Goal: Task Accomplishment & Management: Manage account settings

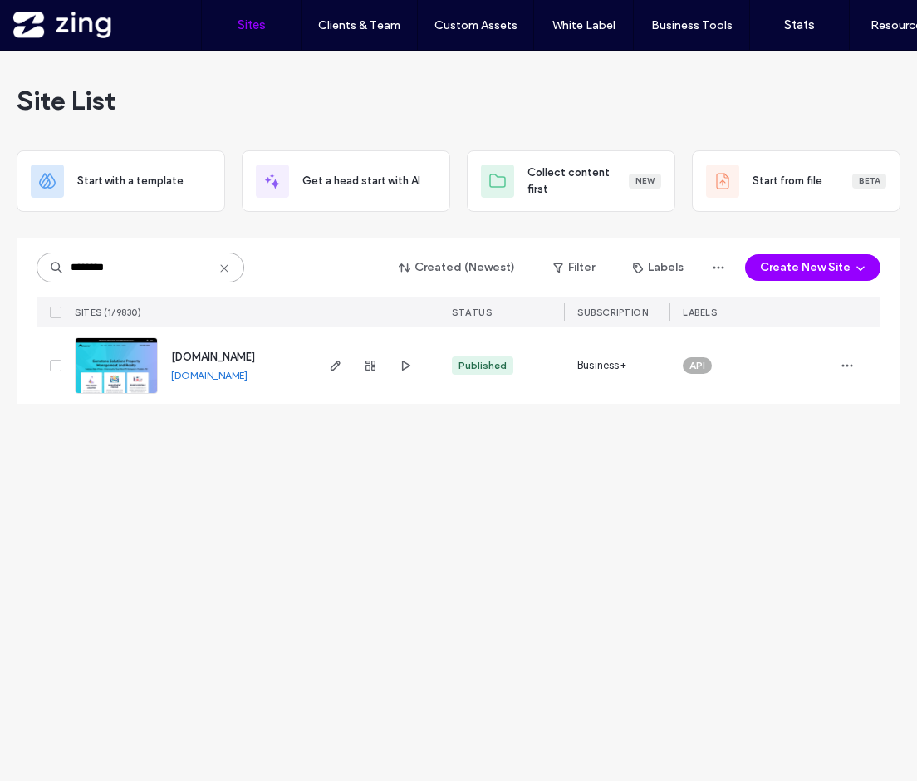
drag, startPoint x: 145, startPoint y: 264, endPoint x: 44, endPoint y: 269, distance: 101.5
click at [44, 269] on input "********" at bounding box center [141, 268] width 208 height 30
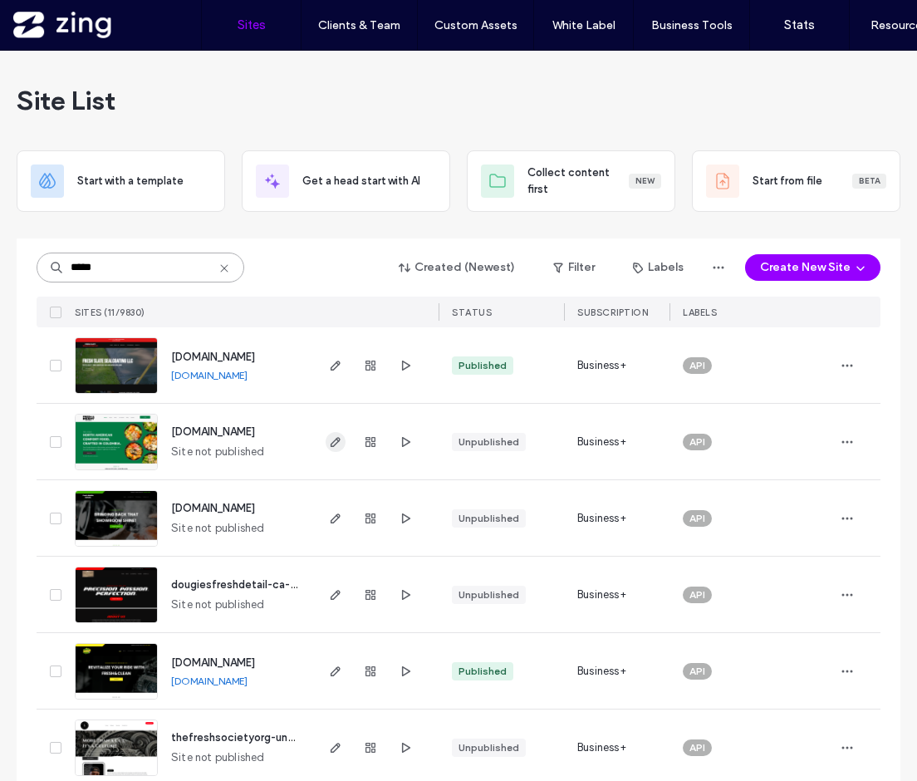
type input "*****"
click at [331, 436] on icon "button" at bounding box center [335, 441] width 13 height 13
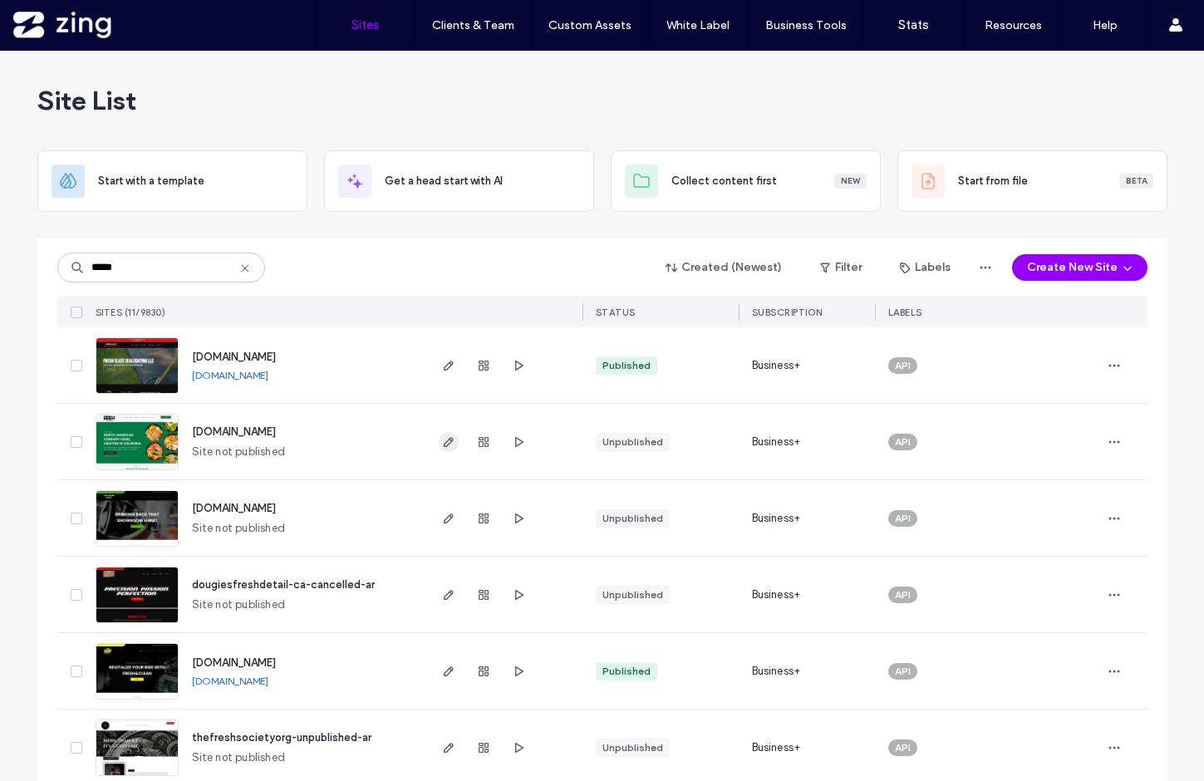
click at [442, 446] on icon "button" at bounding box center [448, 441] width 13 height 13
drag, startPoint x: 150, startPoint y: 263, endPoint x: 6, endPoint y: 262, distance: 144.6
click at [6, 262] on div "Site List Start with a template Get a head start with AI Collect content first …" at bounding box center [602, 619] width 1204 height 1137
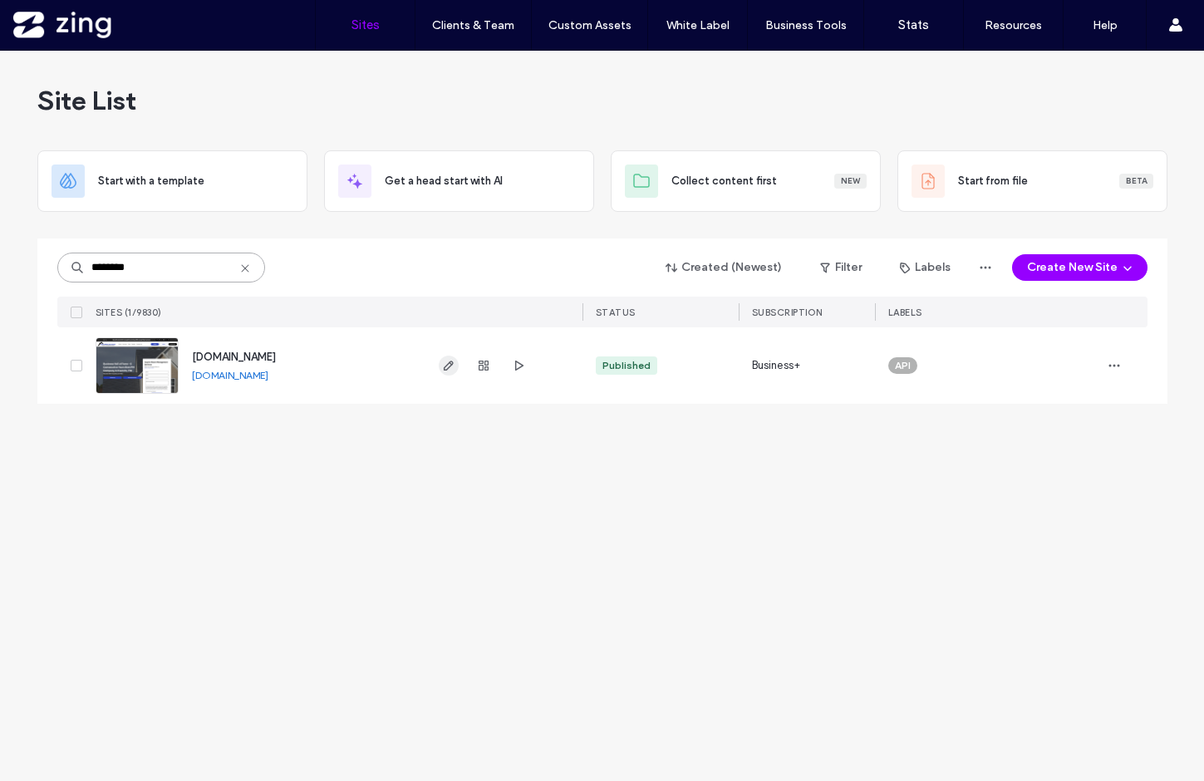
type input "********"
click at [444, 367] on use "button" at bounding box center [448, 366] width 10 height 10
drag, startPoint x: 181, startPoint y: 267, endPoint x: -80, endPoint y: 267, distance: 260.9
click at [0, 267] on html ".wqwq-1{fill:#231f20;} .cls-1q, .cls-2q { fill-rule: evenodd; } .cls-2q { fill:…" at bounding box center [602, 390] width 1204 height 781
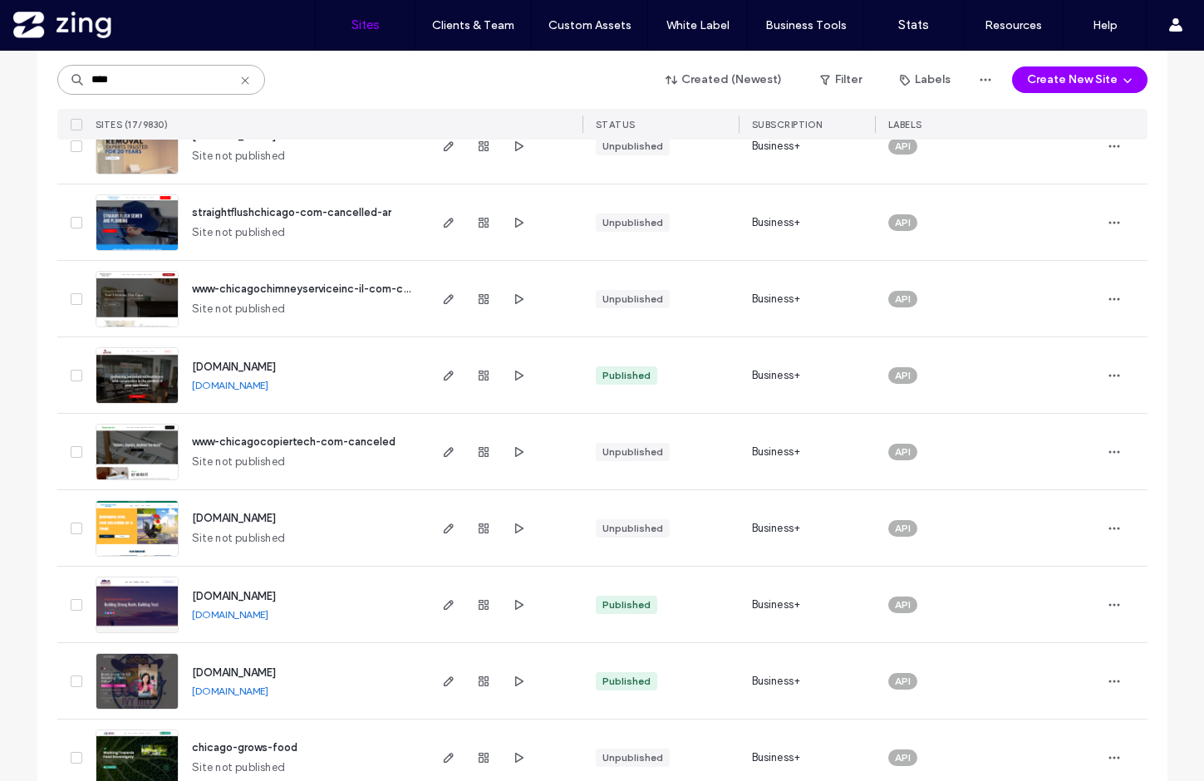
scroll to position [285, 0]
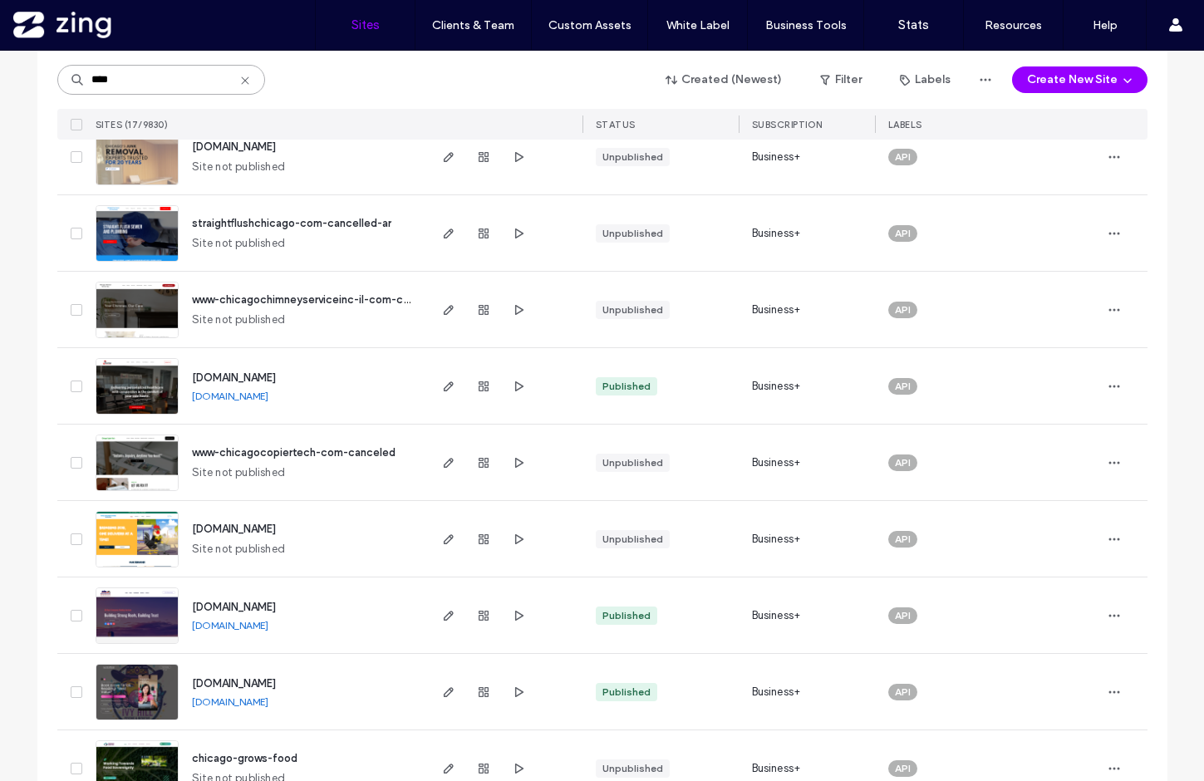
type input "****"
click at [241, 83] on use at bounding box center [244, 79] width 7 height 7
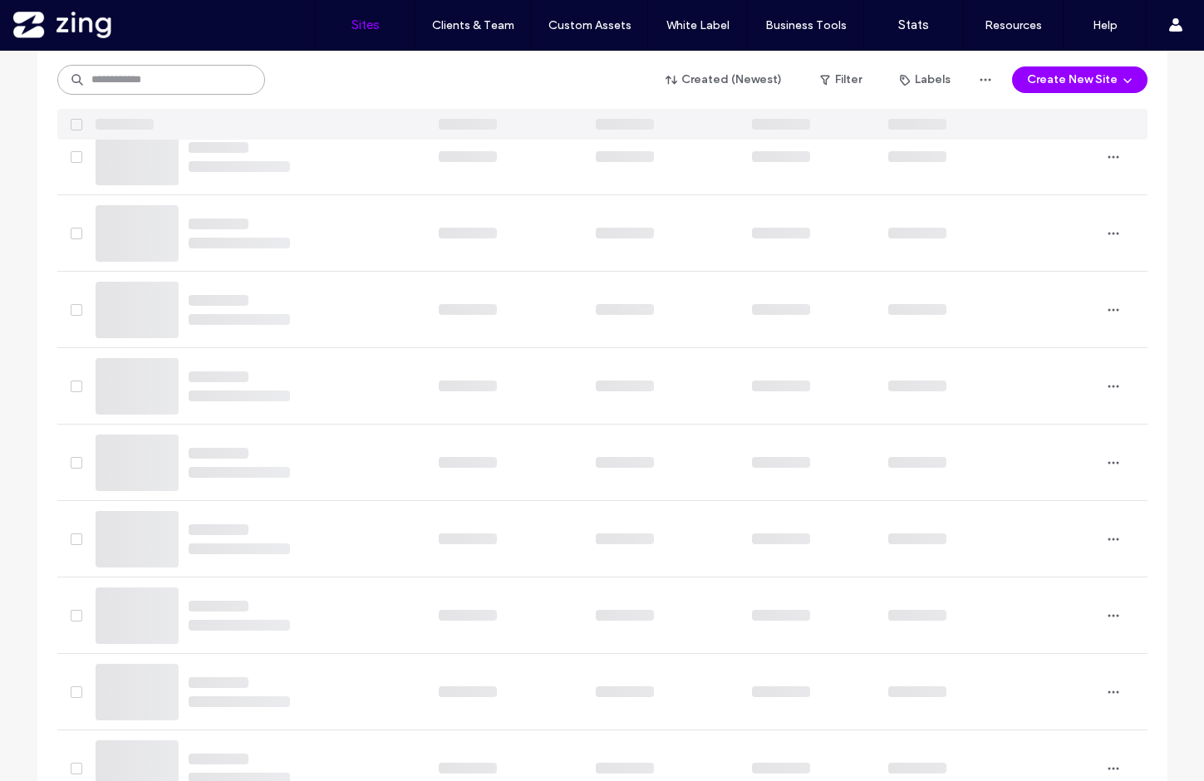
click at [134, 85] on input at bounding box center [161, 80] width 208 height 30
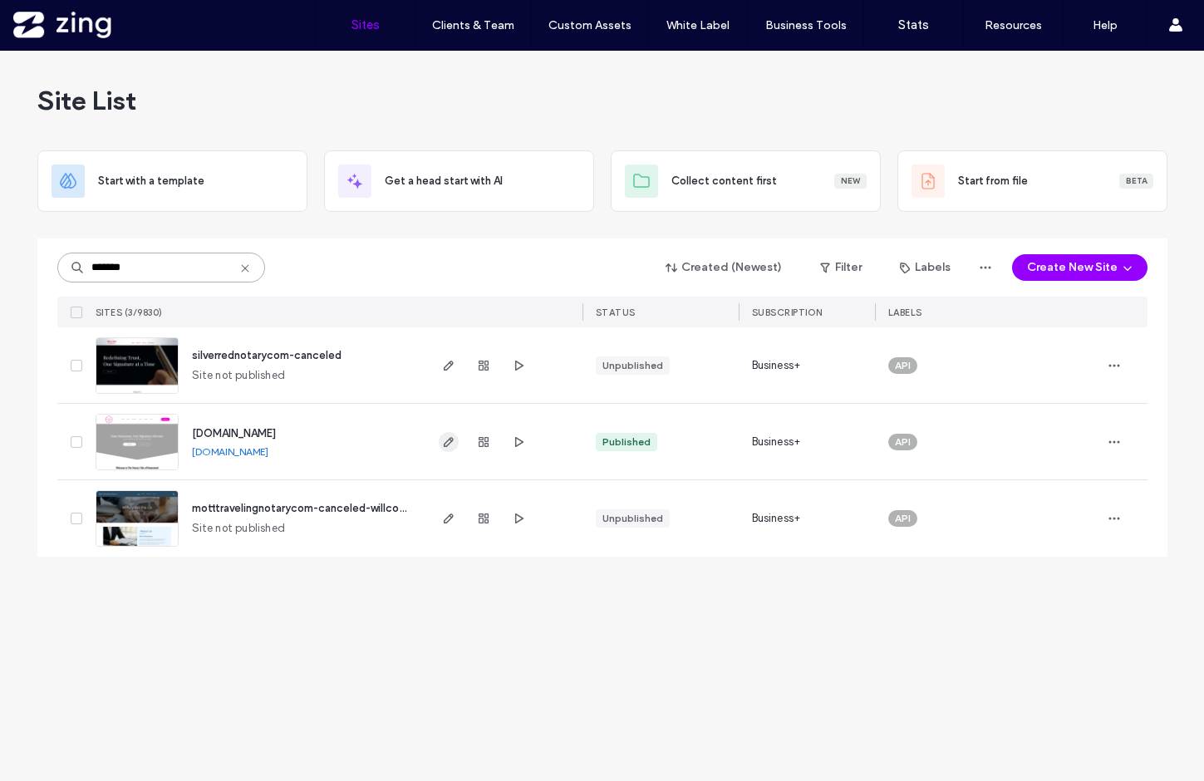
type input "*******"
click at [449, 445] on icon "button" at bounding box center [448, 441] width 13 height 13
drag, startPoint x: 175, startPoint y: 253, endPoint x: 212, endPoint y: 273, distance: 41.6
click at [212, 273] on input "*******" at bounding box center [161, 268] width 208 height 30
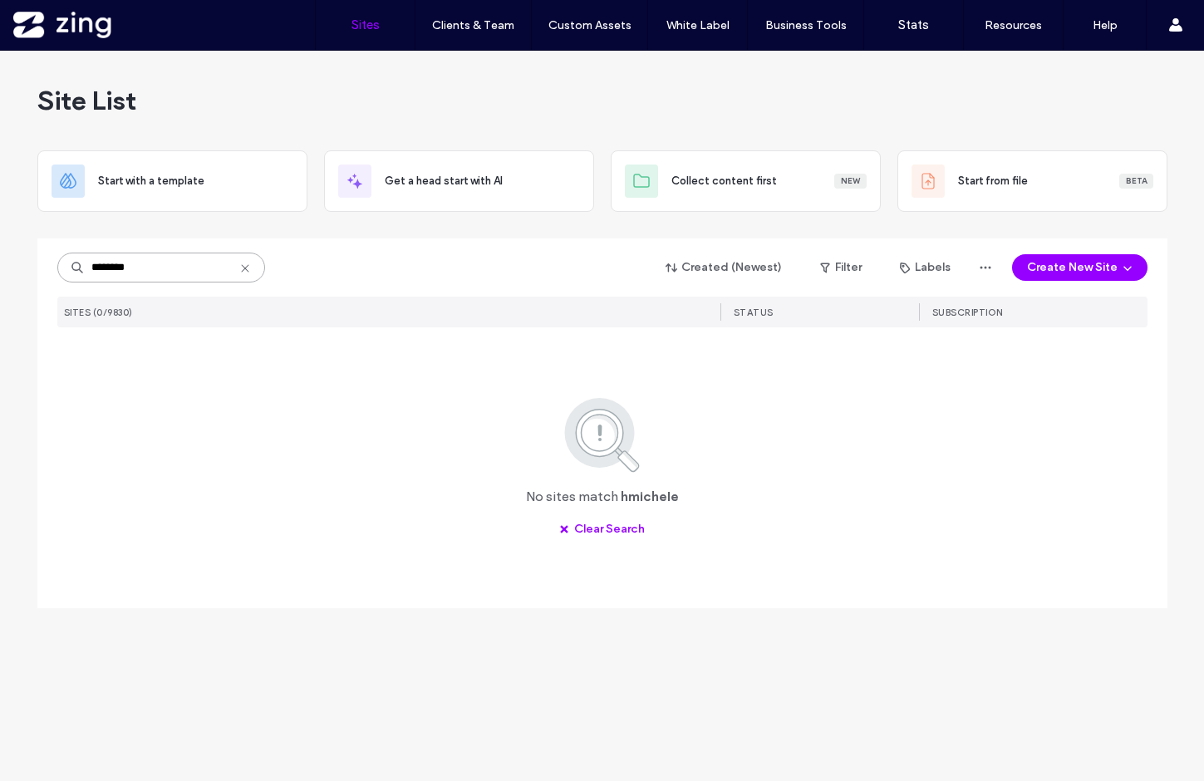
type input "*******"
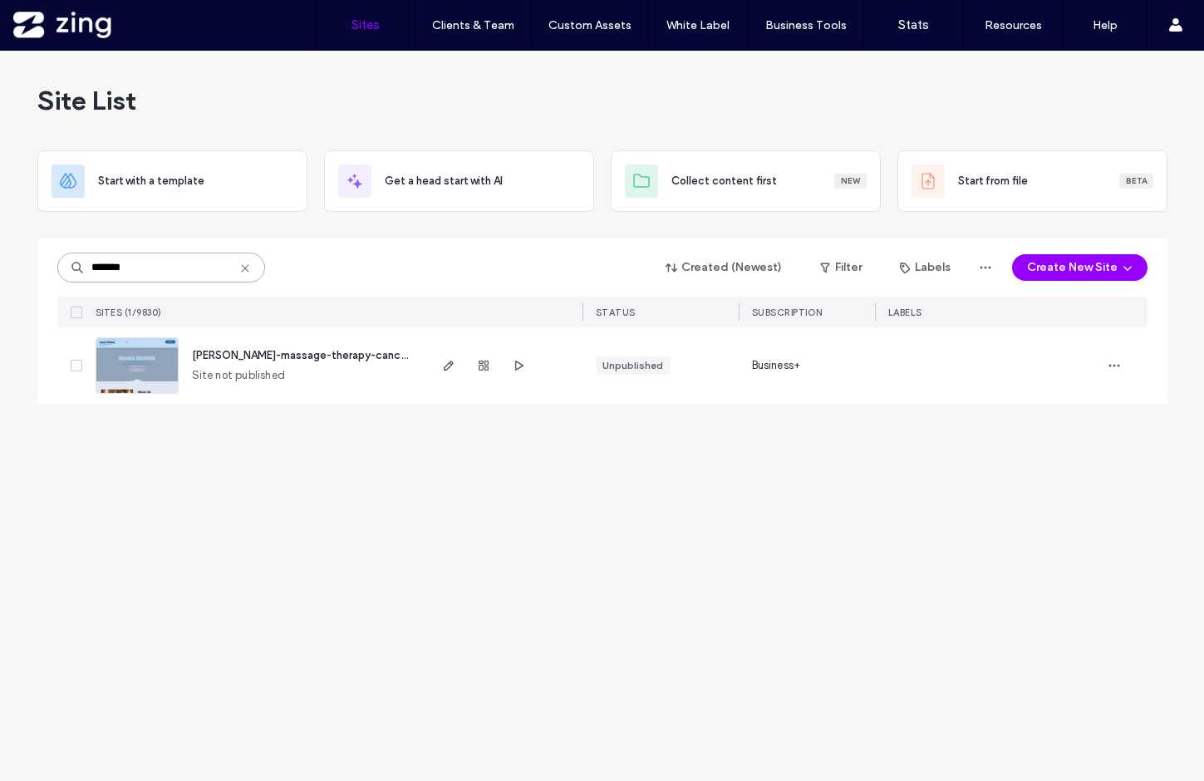
click at [179, 265] on input "*******" at bounding box center [161, 268] width 208 height 30
drag, startPoint x: 175, startPoint y: 268, endPoint x: 56, endPoint y: 270, distance: 119.6
click at [56, 270] on div "******* Created (Newest) Filter Labels Create New Site SITES (1/9830) STATUS SU…" at bounding box center [602, 320] width 1130 height 165
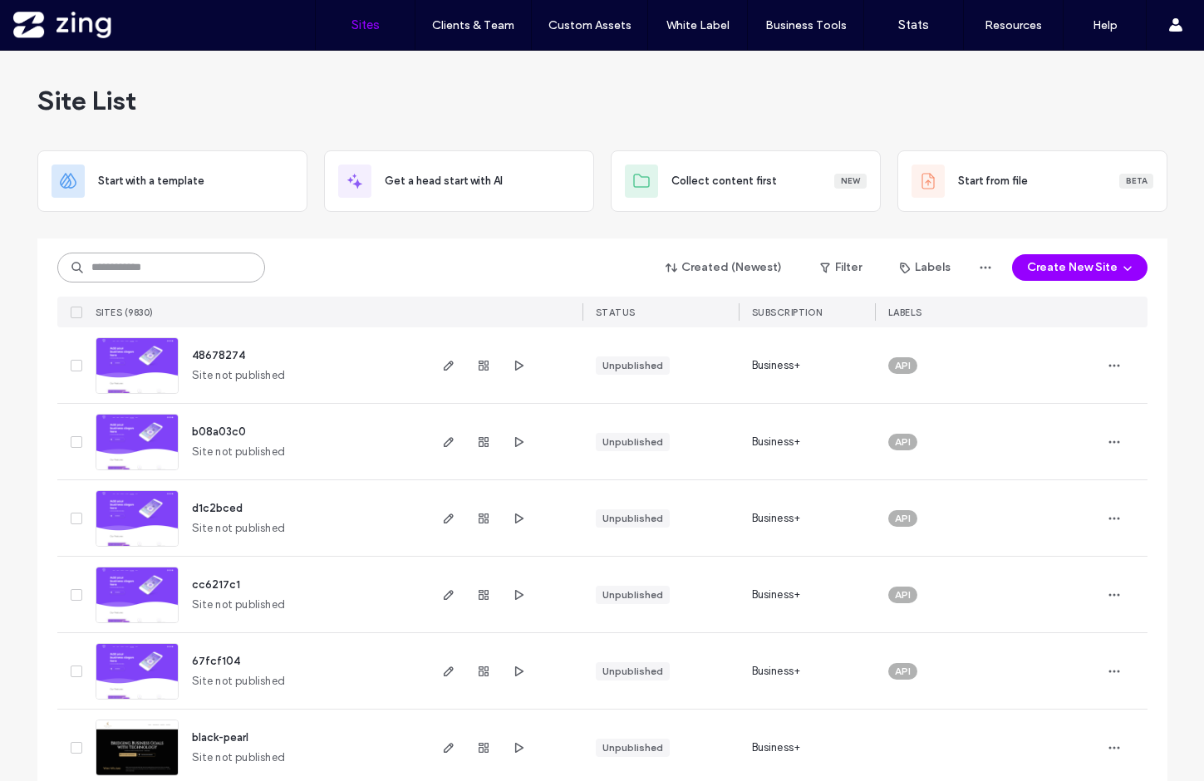
click at [135, 268] on input at bounding box center [161, 268] width 208 height 30
click at [114, 268] on input at bounding box center [161, 268] width 208 height 30
click at [149, 263] on input at bounding box center [161, 268] width 208 height 30
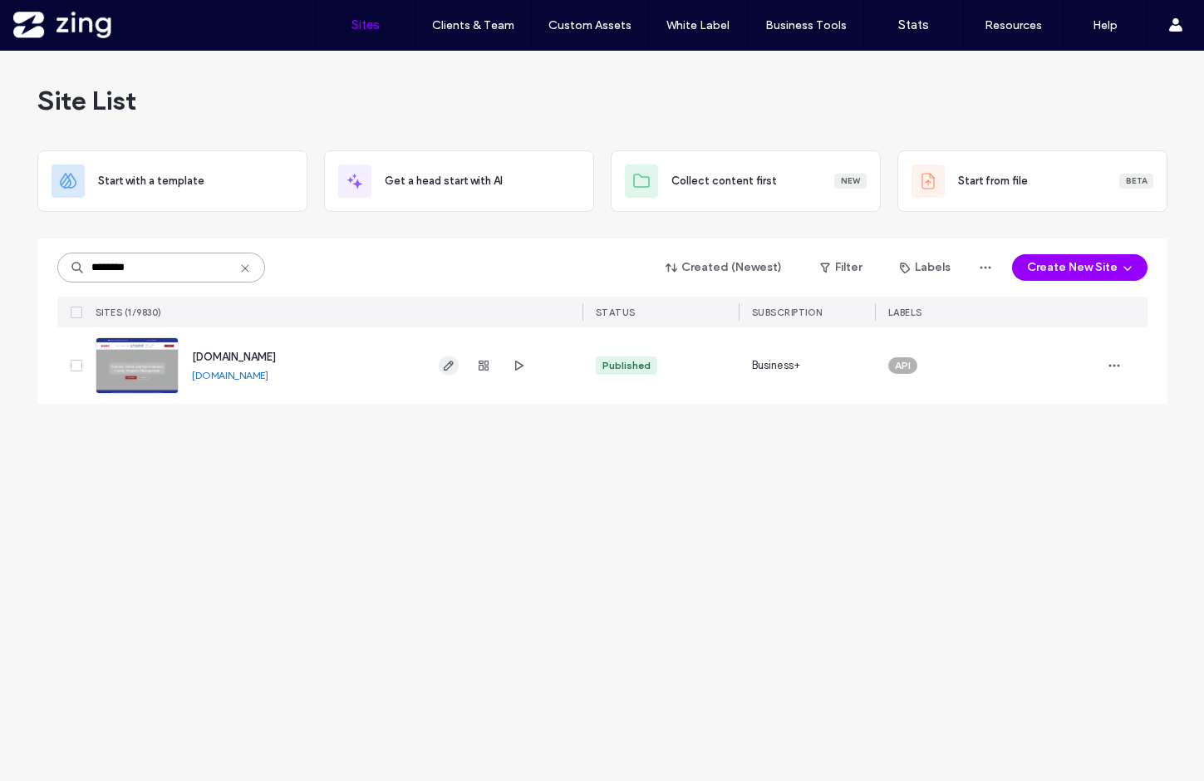
type input "********"
click at [450, 365] on use "button" at bounding box center [448, 366] width 10 height 10
click at [189, 275] on input "********" at bounding box center [161, 268] width 208 height 30
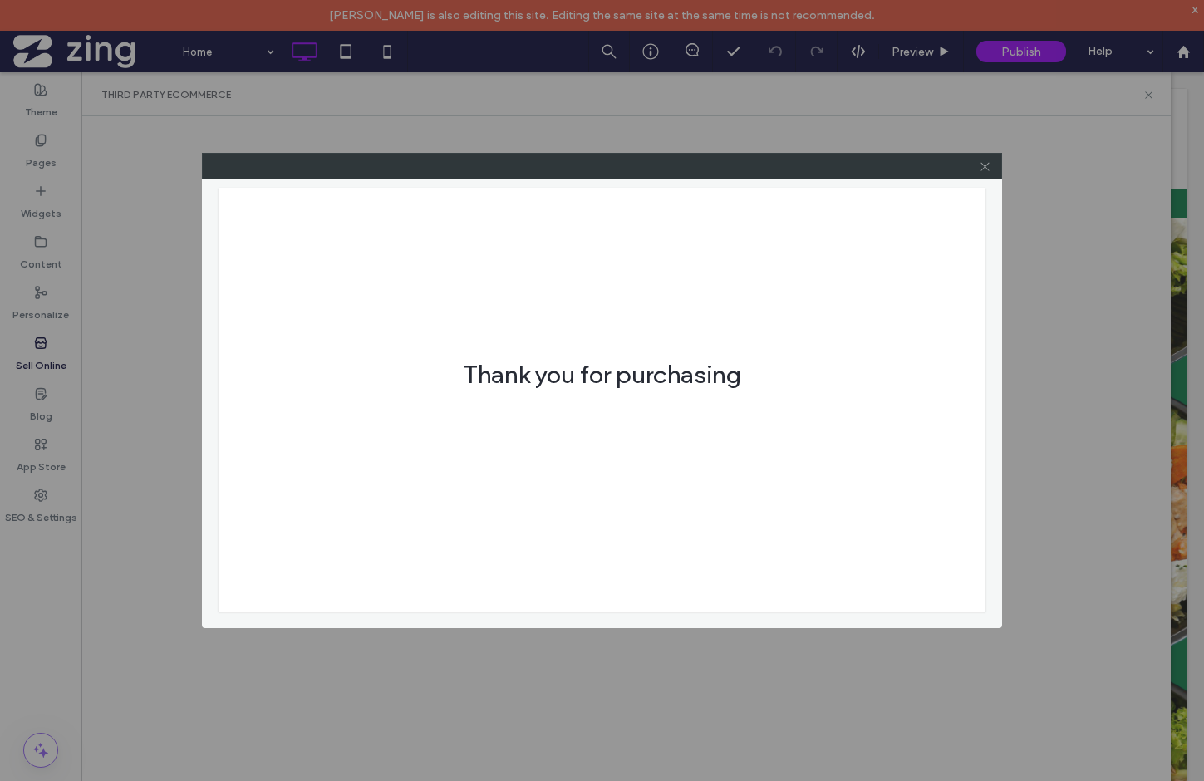
click at [985, 168] on icon at bounding box center [985, 166] width 12 height 12
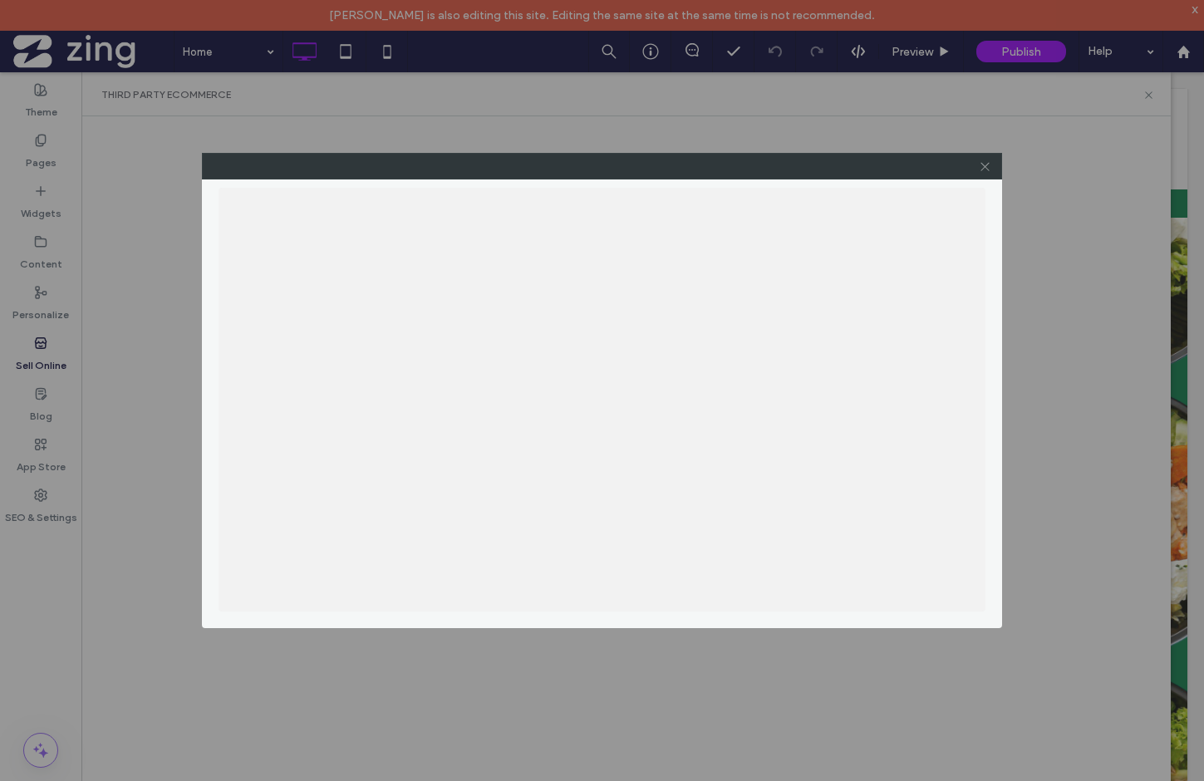
click at [982, 167] on icon at bounding box center [985, 166] width 12 height 12
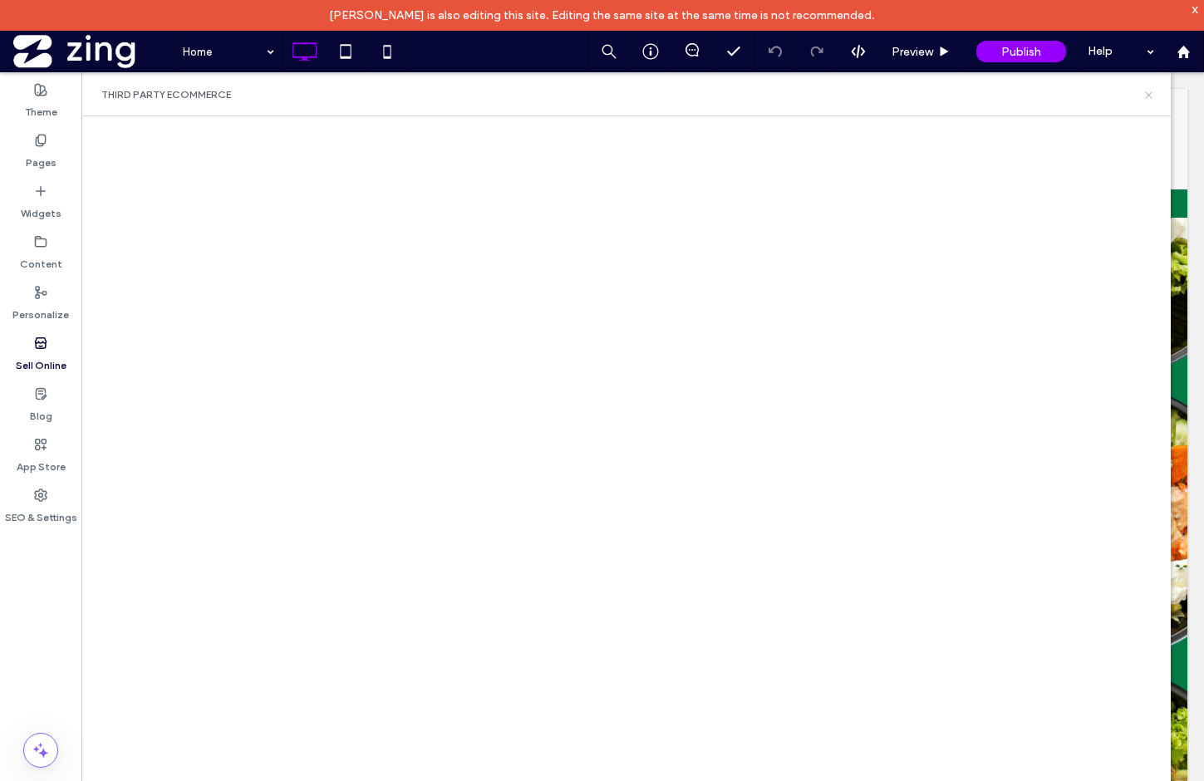
click at [1146, 89] on icon at bounding box center [1148, 95] width 12 height 12
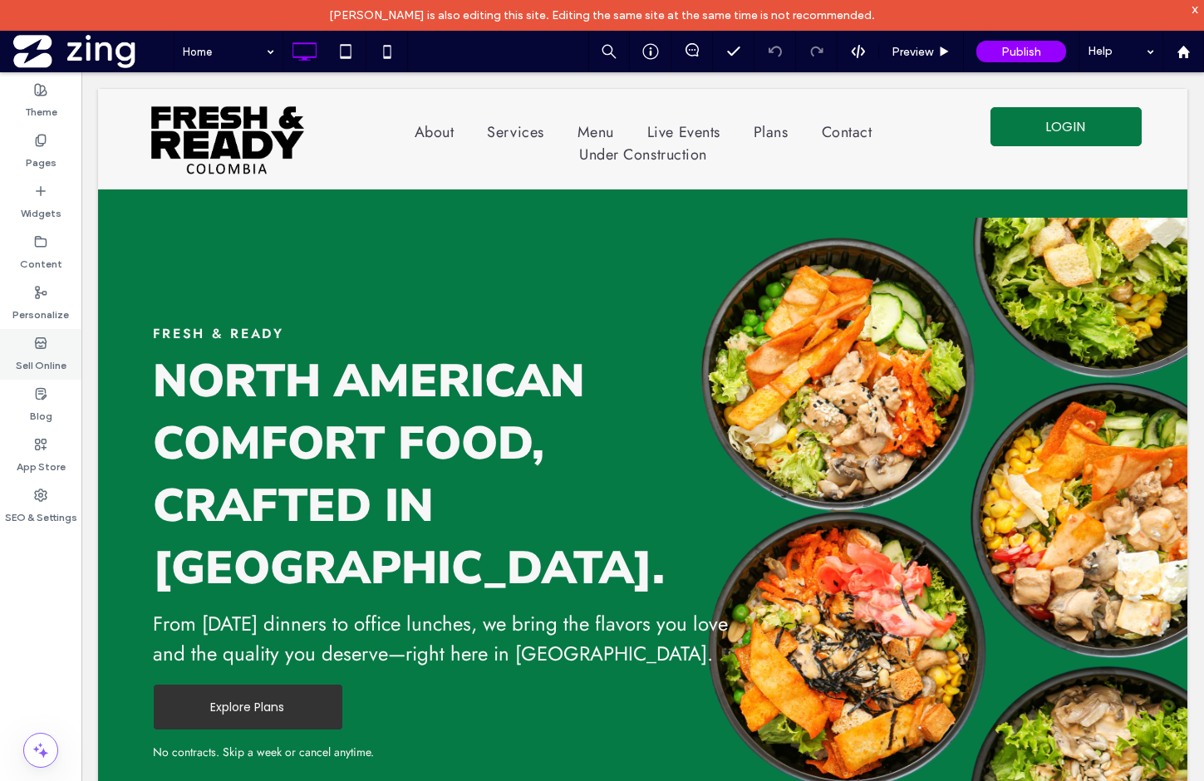
click at [27, 347] on div "Sell Online" at bounding box center [40, 354] width 81 height 51
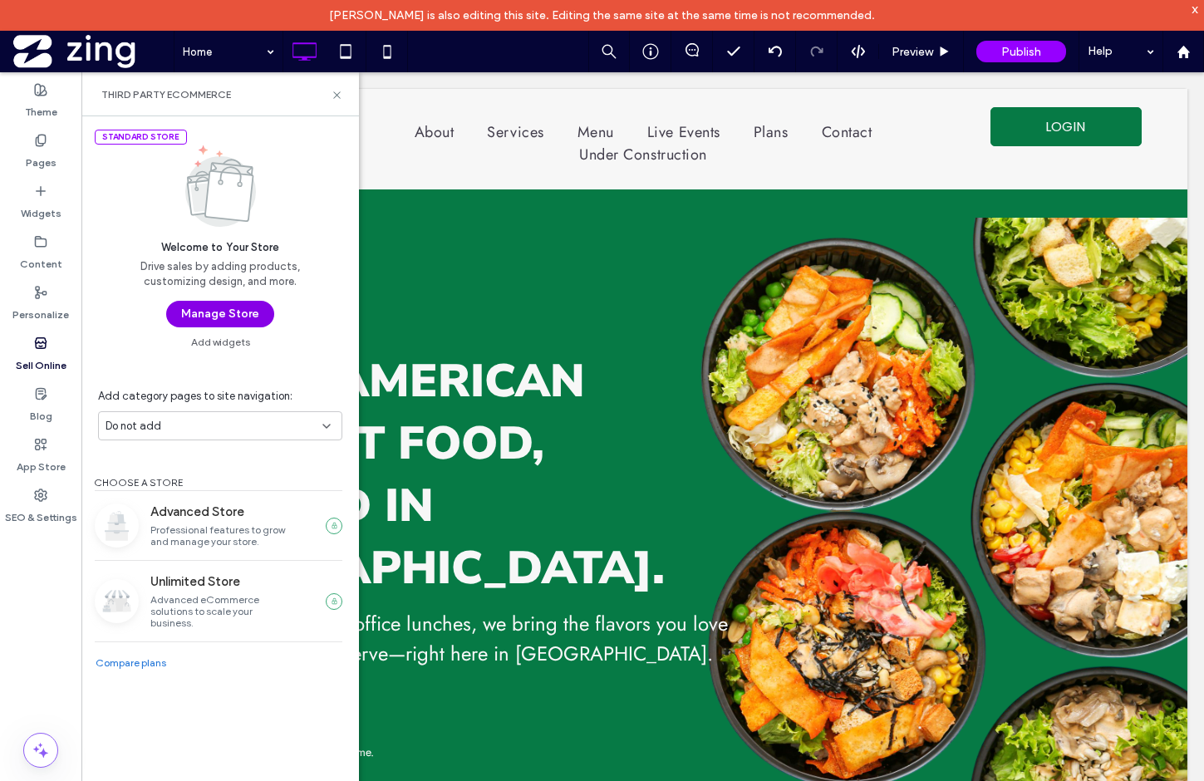
click at [210, 313] on button "Manage Store" at bounding box center [220, 314] width 108 height 27
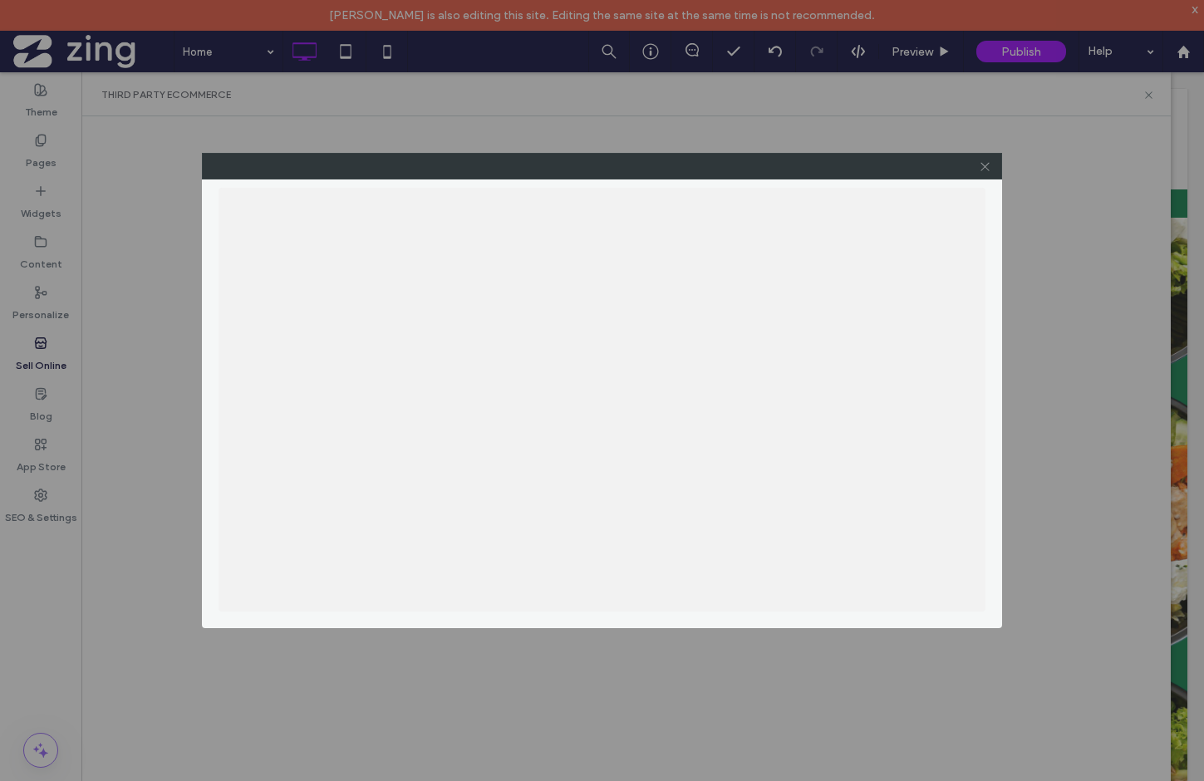
click at [989, 165] on icon at bounding box center [985, 166] width 12 height 12
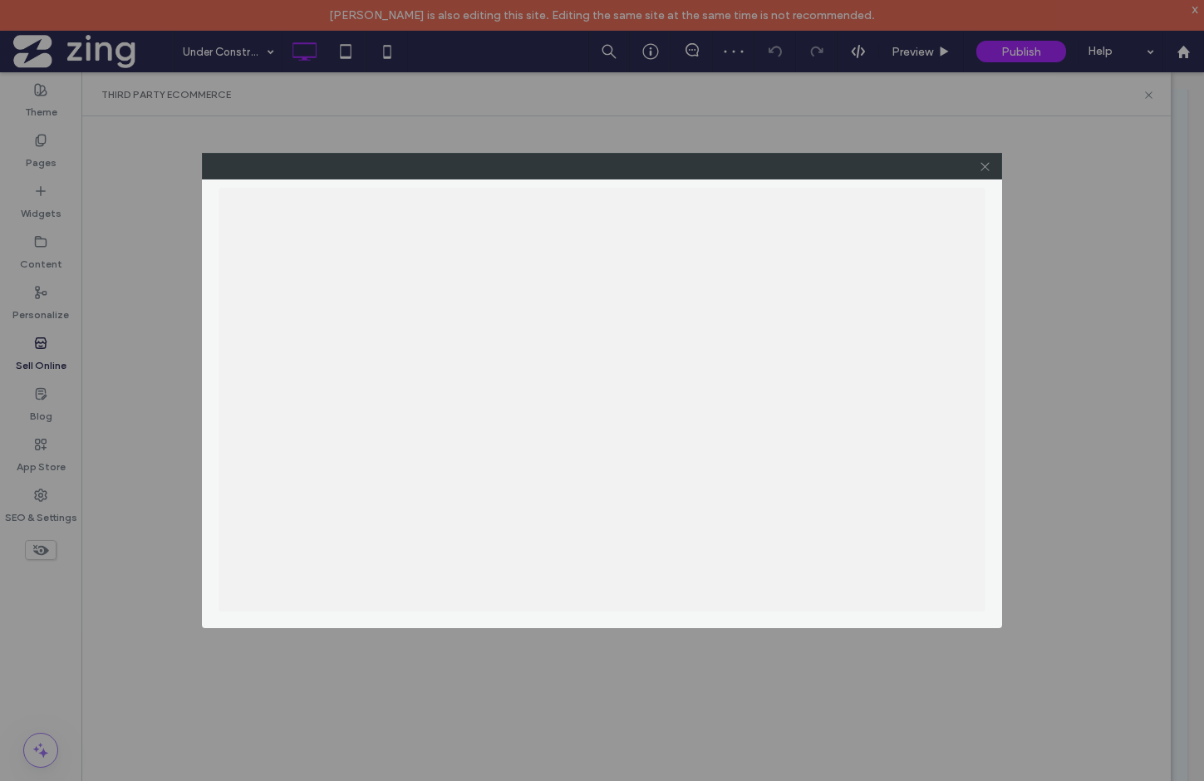
click at [984, 169] on icon at bounding box center [985, 166] width 12 height 12
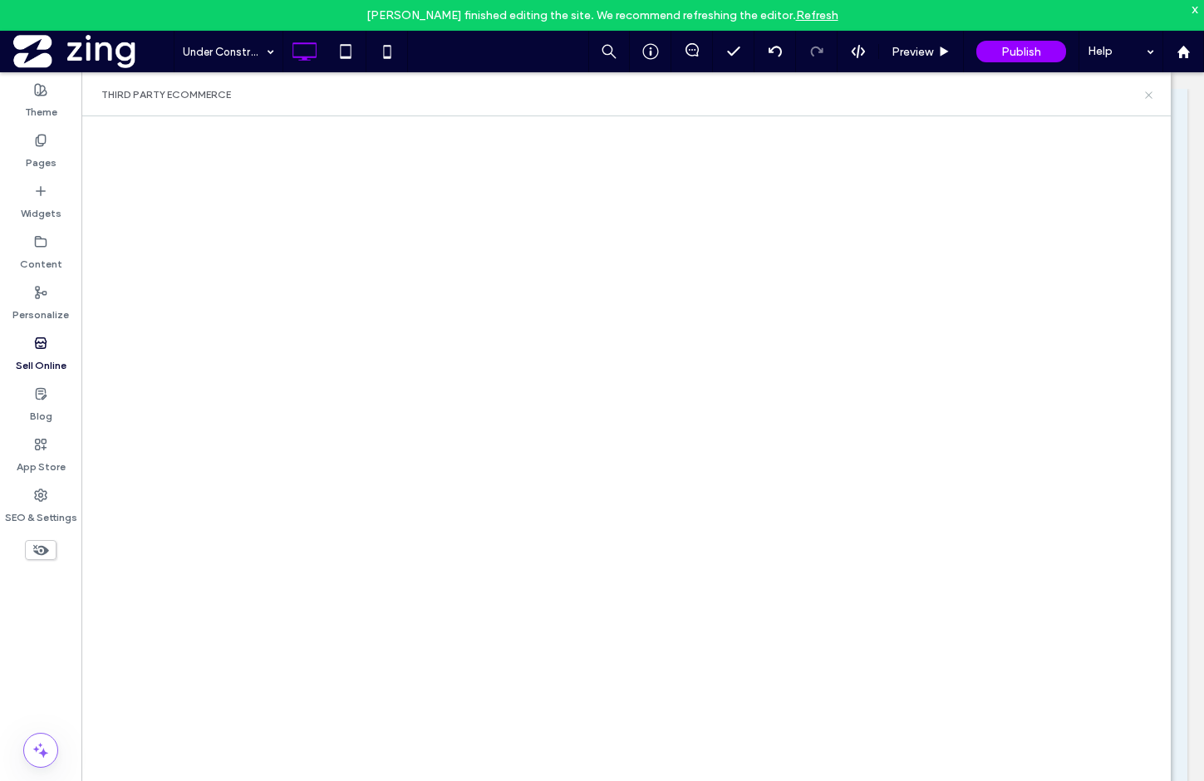
click at [1149, 91] on icon at bounding box center [1148, 95] width 12 height 12
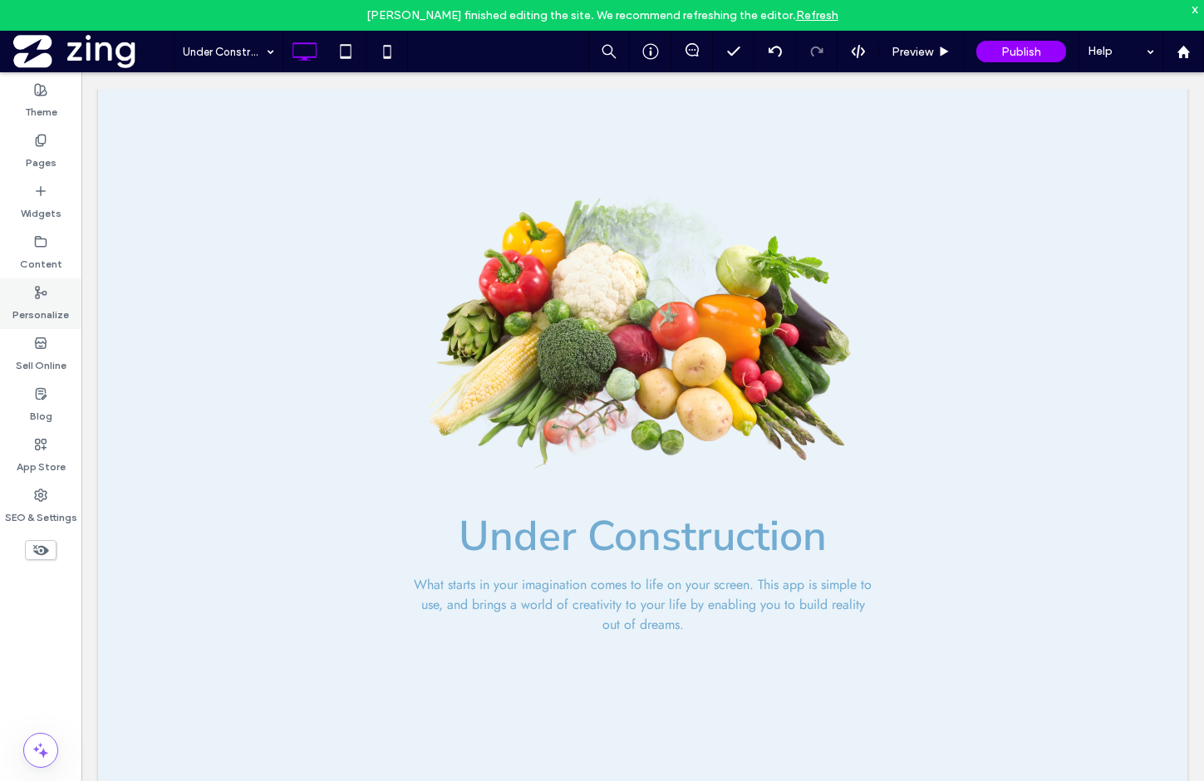
click at [49, 295] on div "Personalize" at bounding box center [40, 303] width 81 height 51
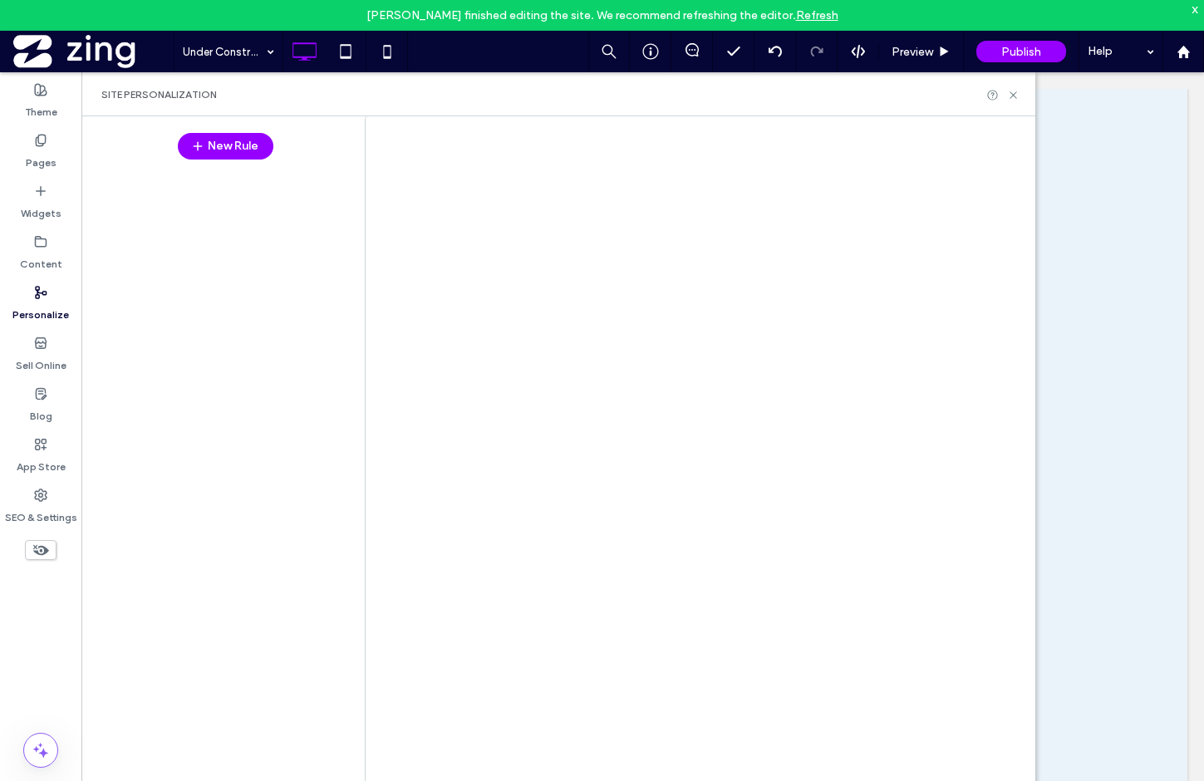
click at [46, 364] on div "Under Construction Preview Publish Help Site Comments Team & Clients Automate n…" at bounding box center [602, 390] width 1204 height 781
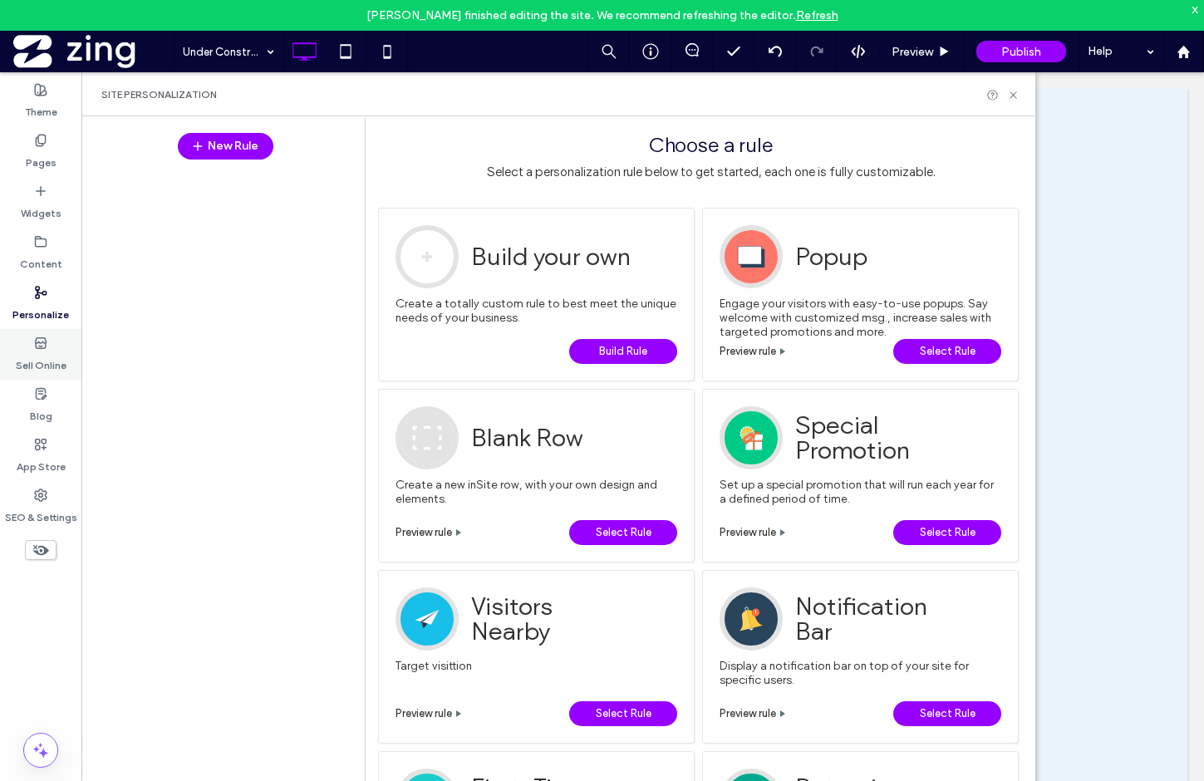
click at [52, 350] on label "Sell Online" at bounding box center [41, 361] width 51 height 23
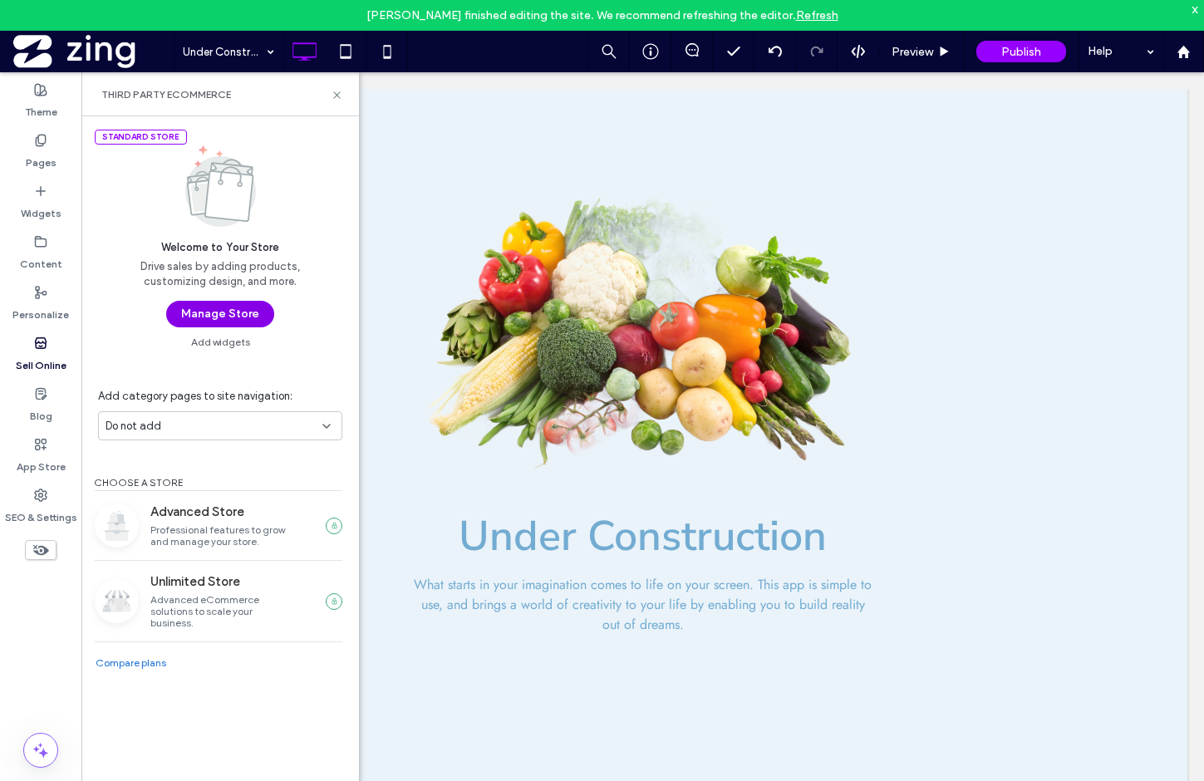
click at [207, 313] on button "Manage Store" at bounding box center [220, 314] width 108 height 27
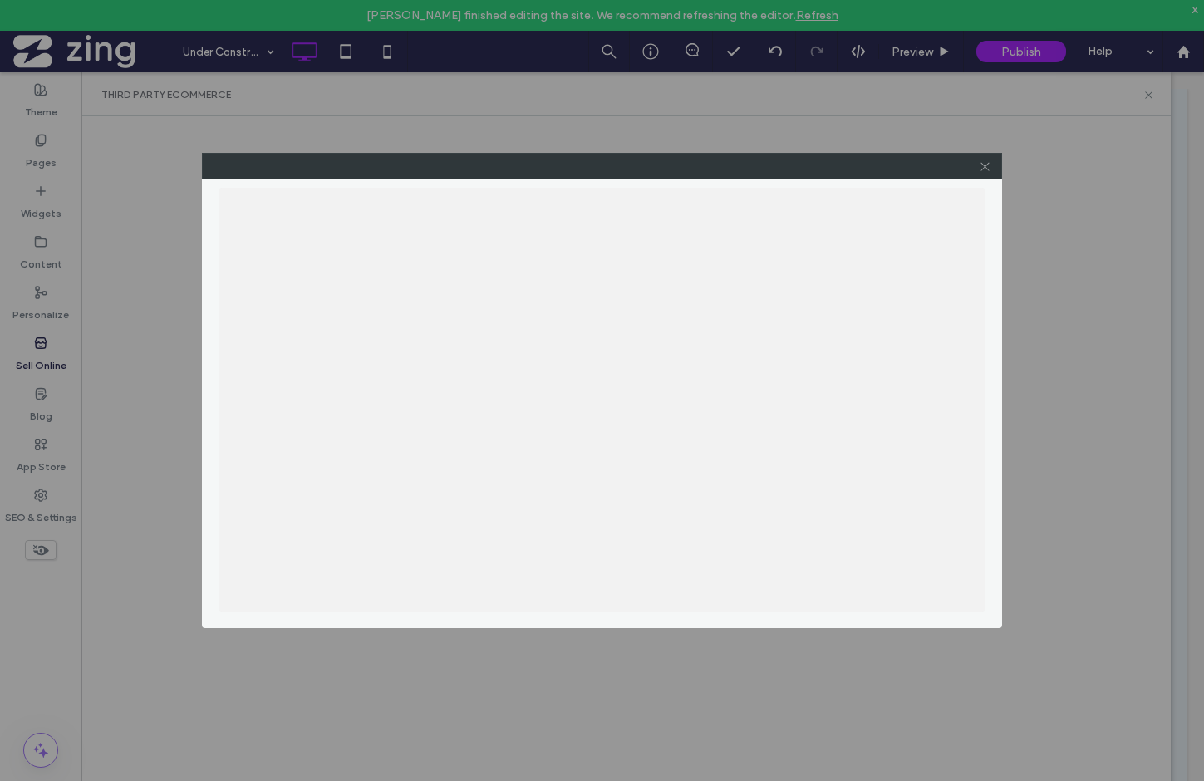
click at [987, 166] on icon at bounding box center [985, 166] width 12 height 12
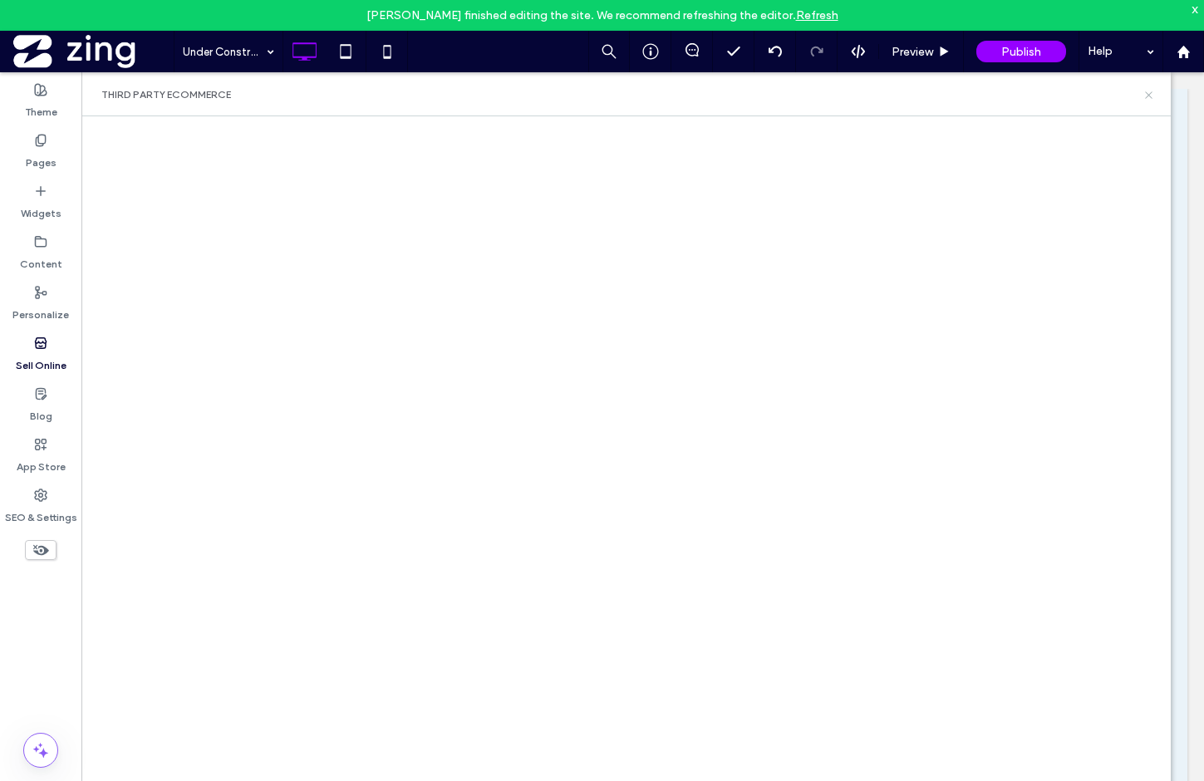
click at [1149, 91] on icon at bounding box center [1148, 95] width 12 height 12
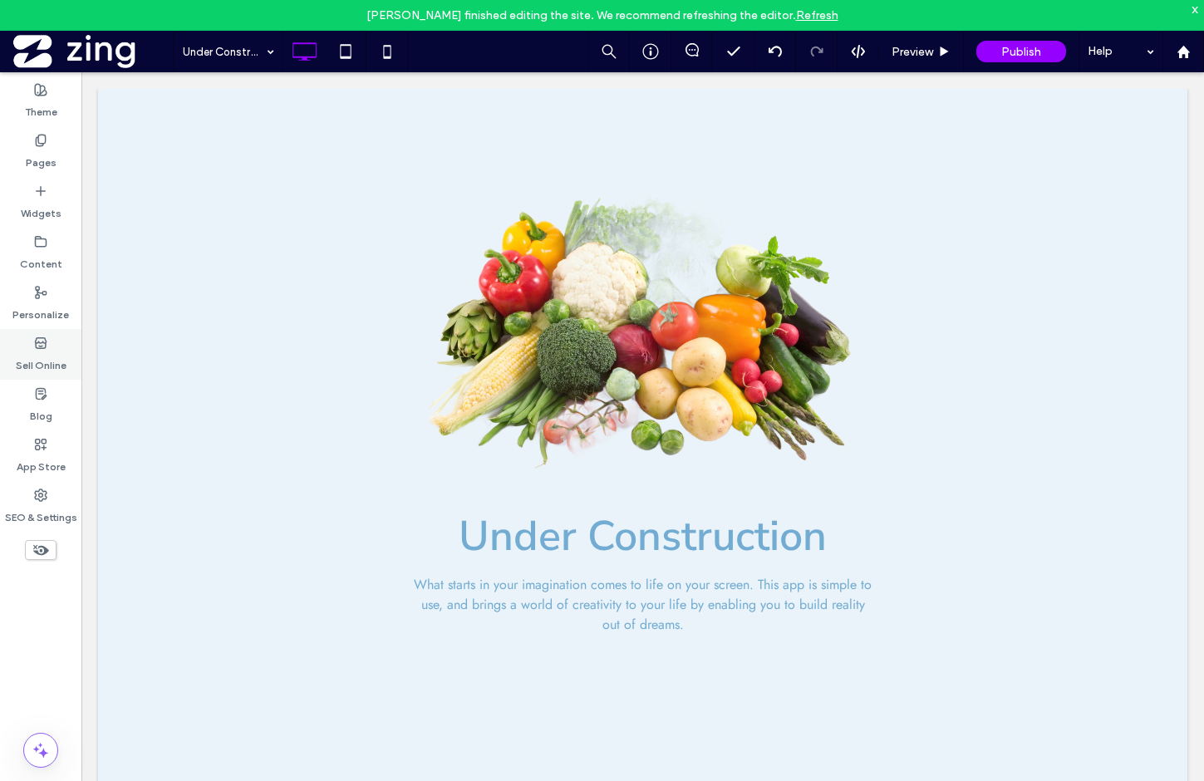
click at [44, 363] on label "Sell Online" at bounding box center [41, 361] width 51 height 23
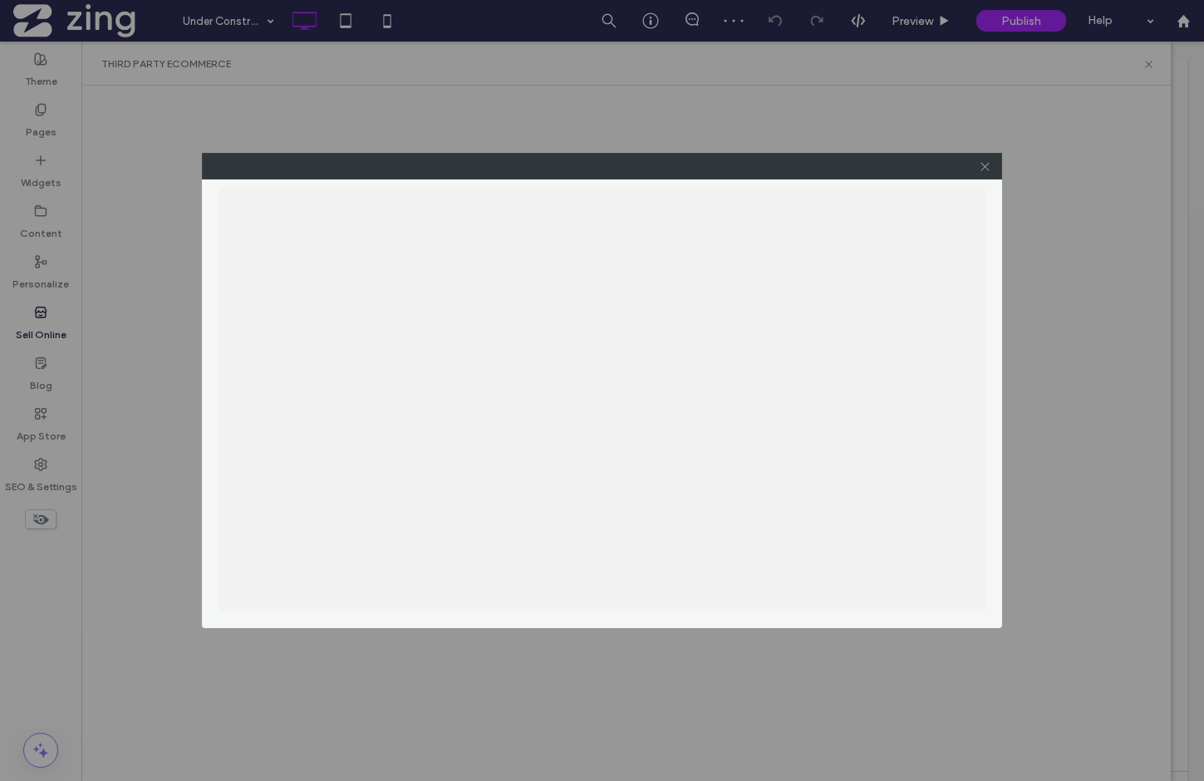
click at [985, 166] on icon at bounding box center [985, 166] width 12 height 12
click at [986, 157] on span at bounding box center [985, 166] width 12 height 25
click at [981, 165] on icon at bounding box center [985, 166] width 12 height 12
click at [981, 168] on icon at bounding box center [985, 166] width 12 height 12
click at [983, 162] on icon at bounding box center [985, 166] width 12 height 12
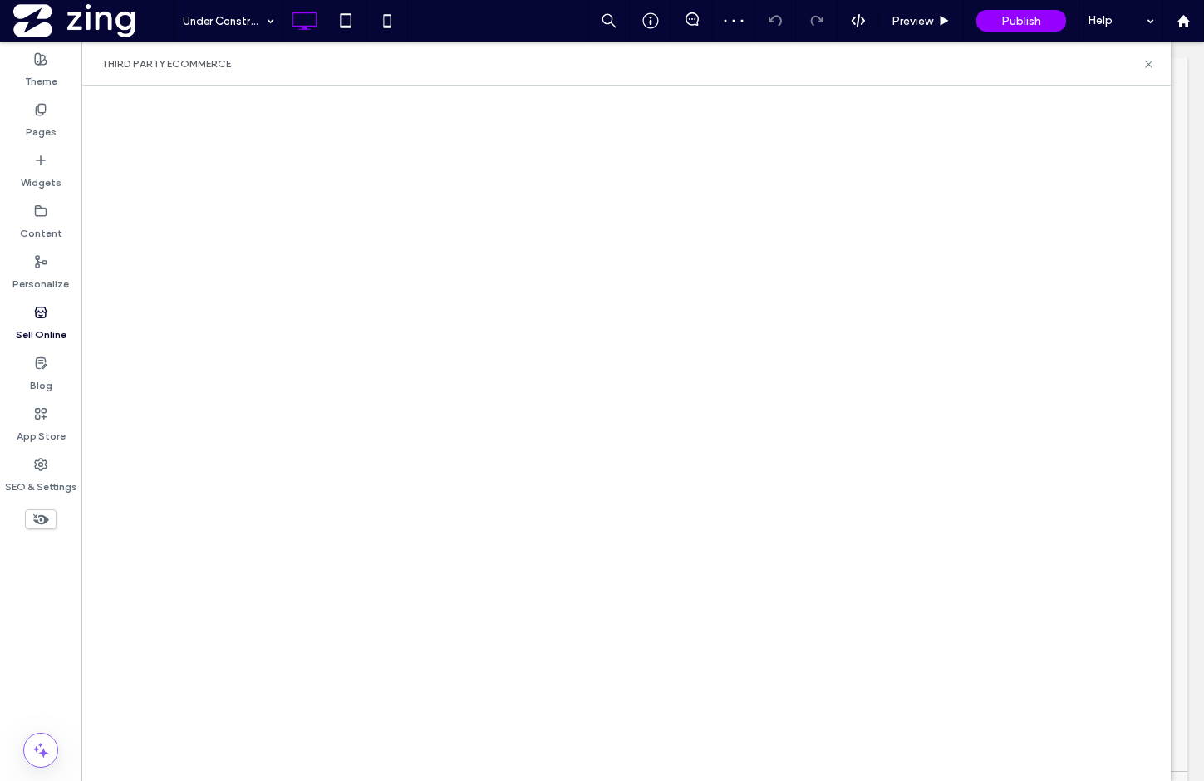
click at [34, 323] on label "Sell Online" at bounding box center [41, 330] width 51 height 23
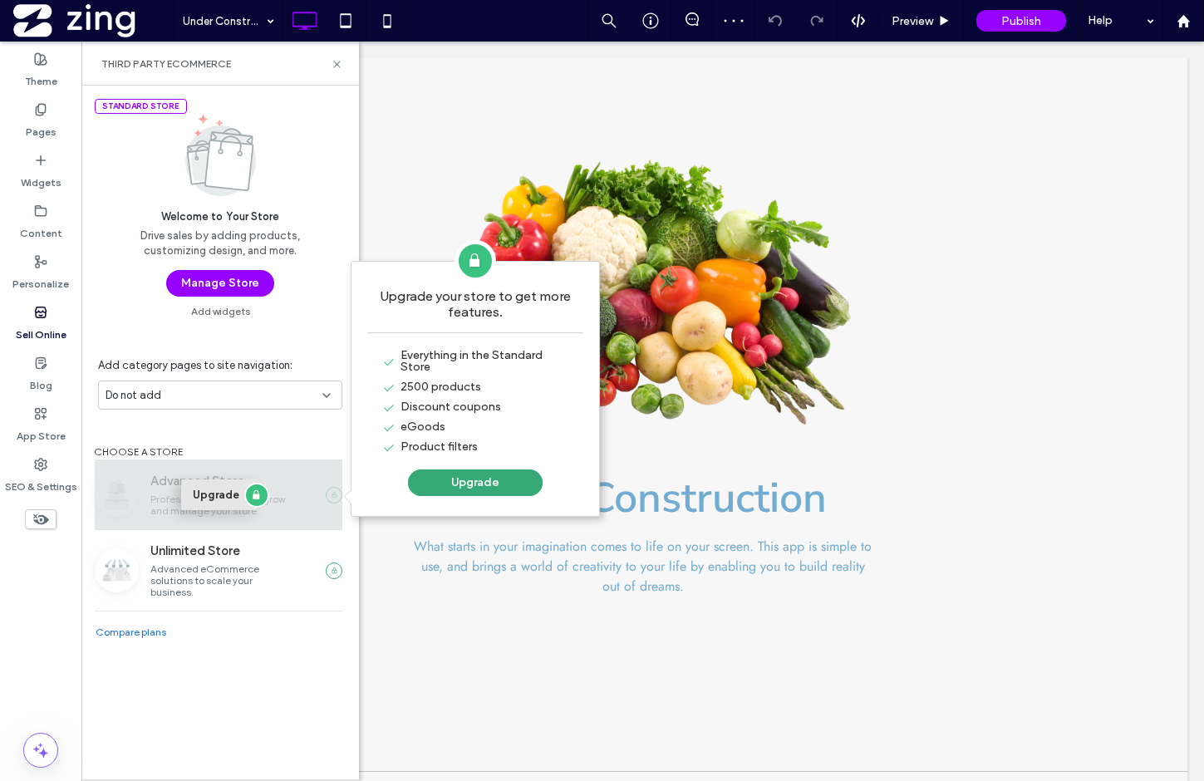
click at [230, 489] on button "Upgrade" at bounding box center [219, 494] width 76 height 31
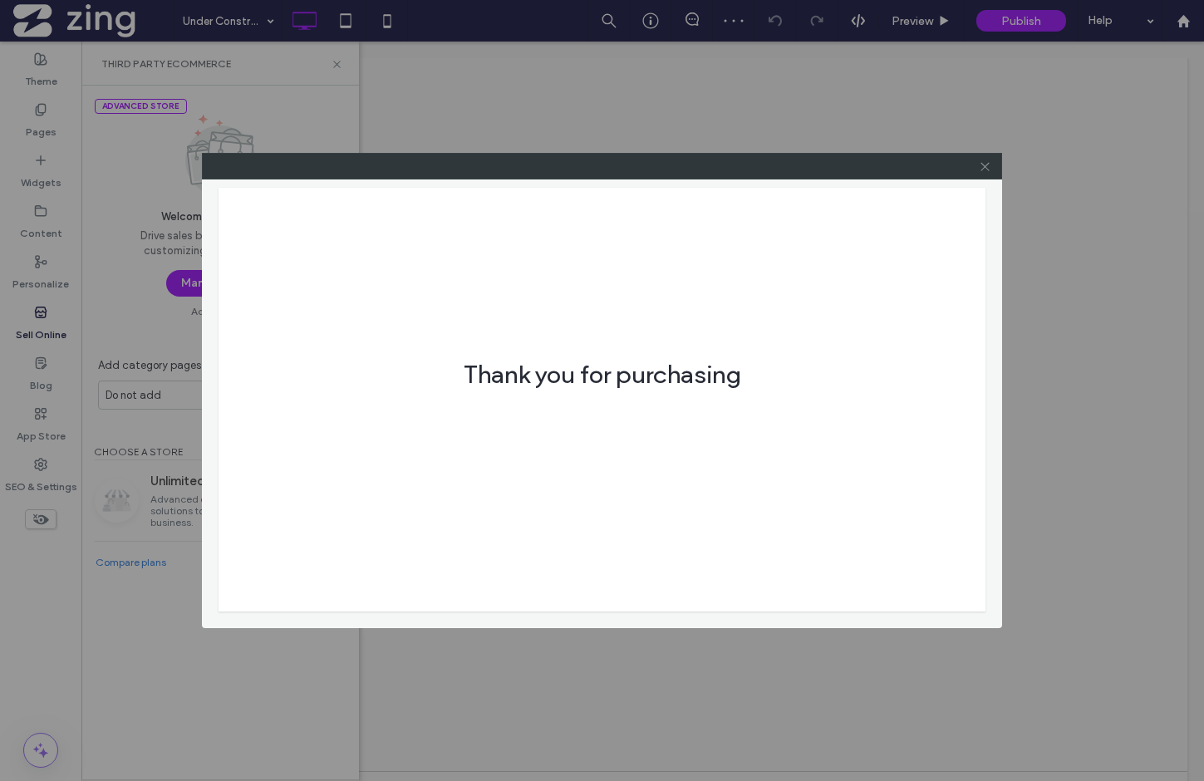
click at [985, 169] on icon at bounding box center [985, 166] width 12 height 12
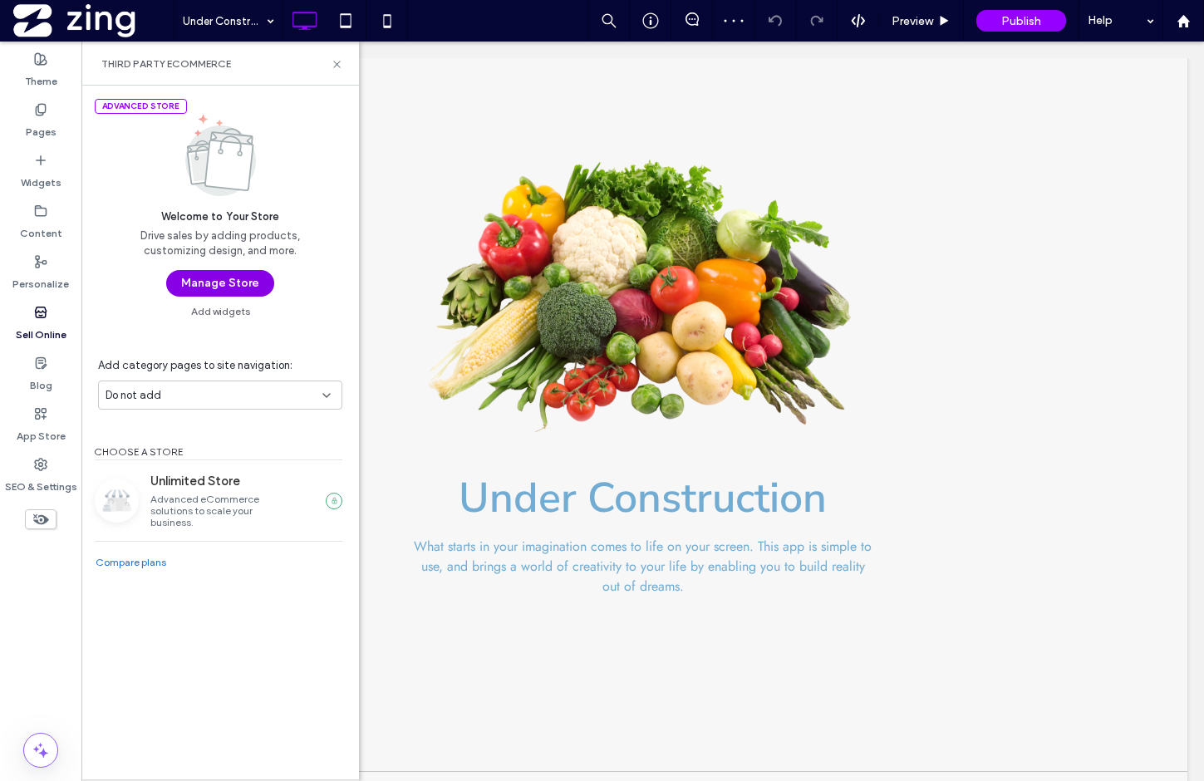
click at [231, 280] on button "Manage Store" at bounding box center [220, 283] width 108 height 27
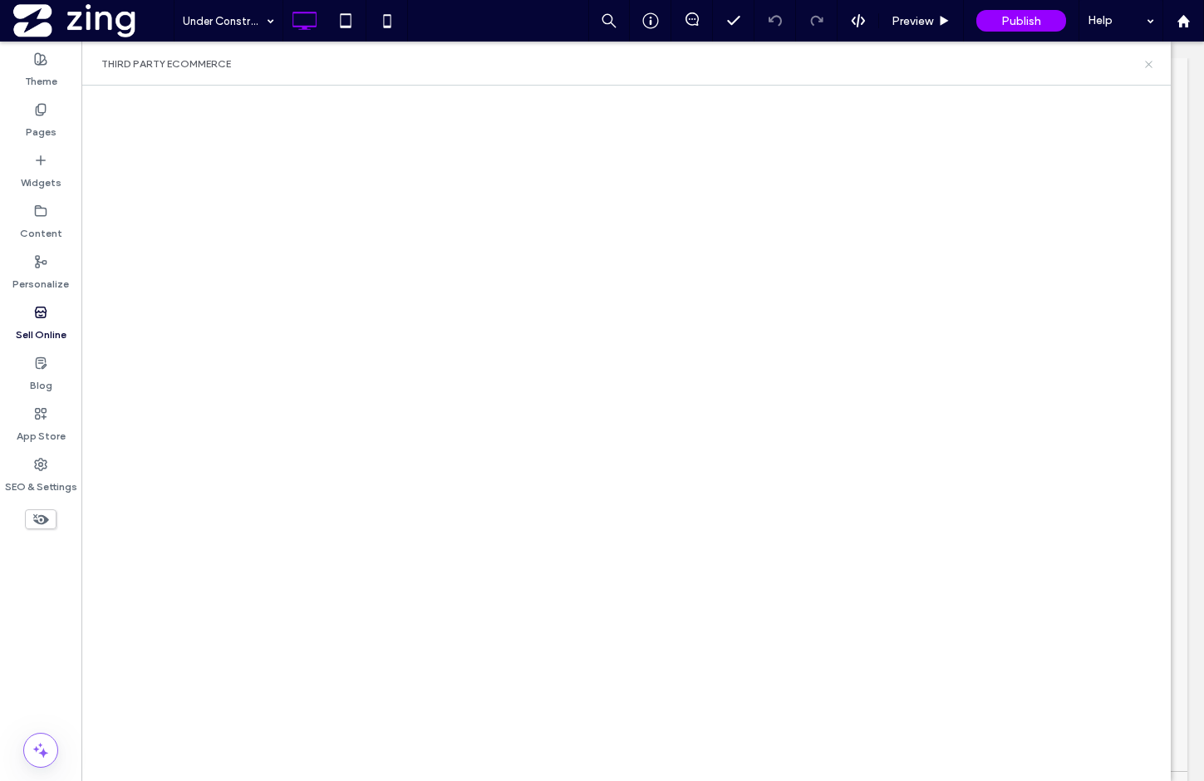
click at [1152, 63] on icon at bounding box center [1148, 64] width 12 height 12
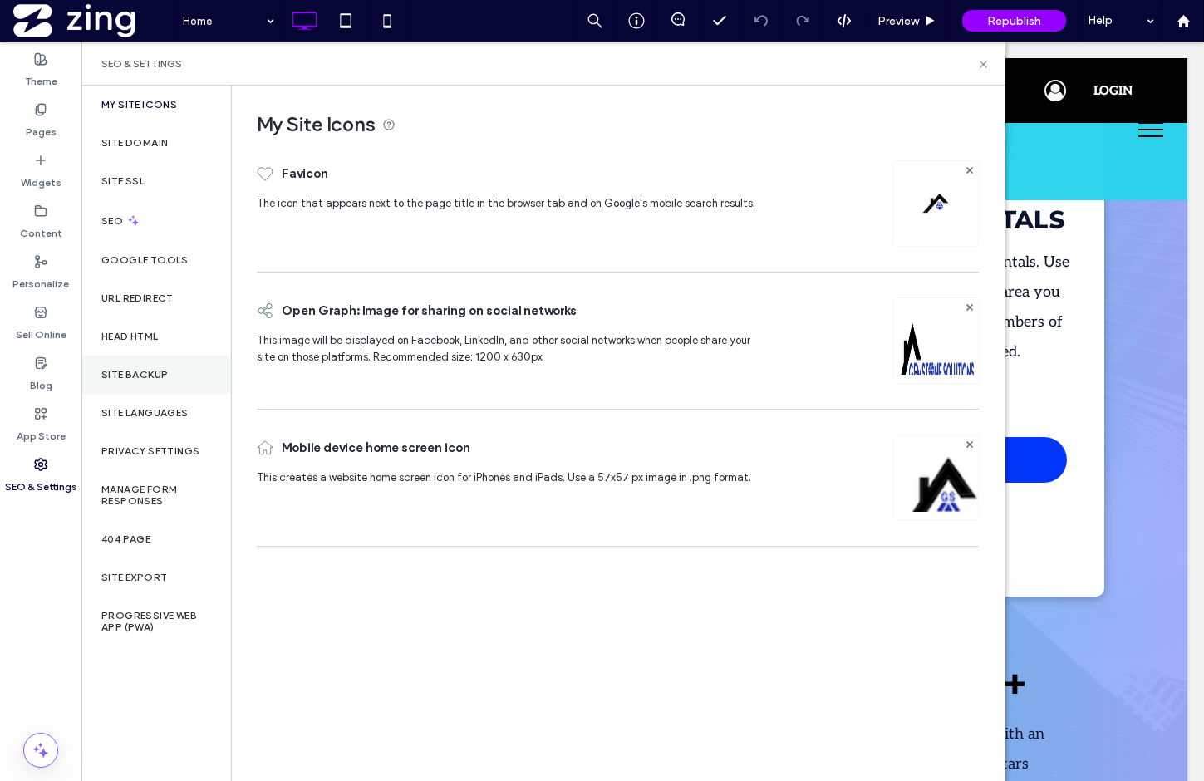
click at [170, 380] on div "Site Backup" at bounding box center [156, 375] width 150 height 38
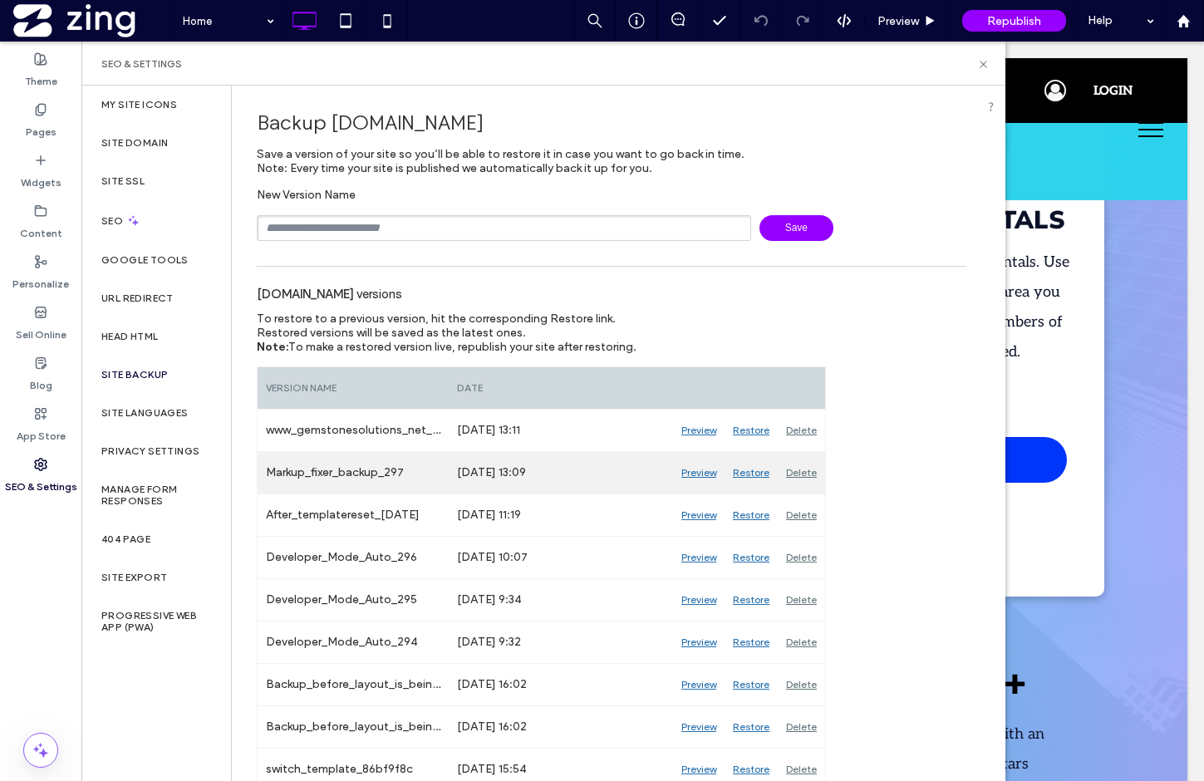
click at [699, 475] on div "Preview" at bounding box center [699, 473] width 52 height 42
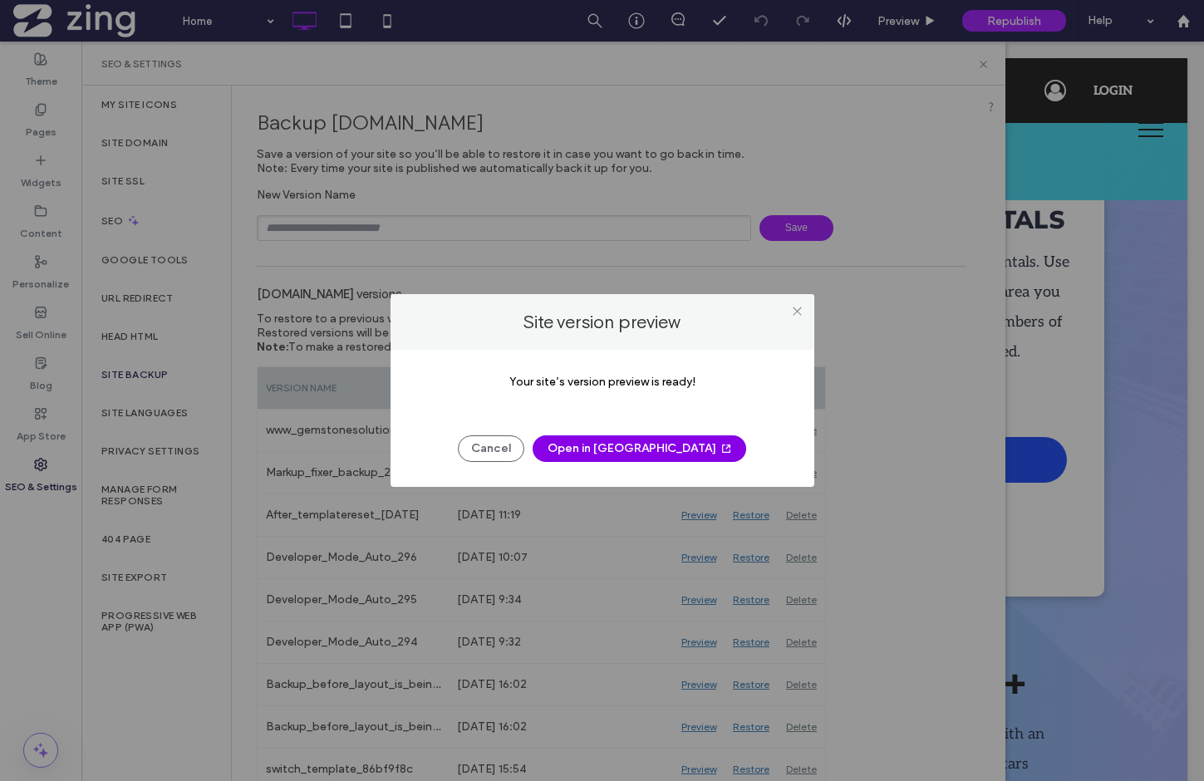
click at [659, 453] on button "Open in [GEOGRAPHIC_DATA]" at bounding box center [640, 448] width 214 height 27
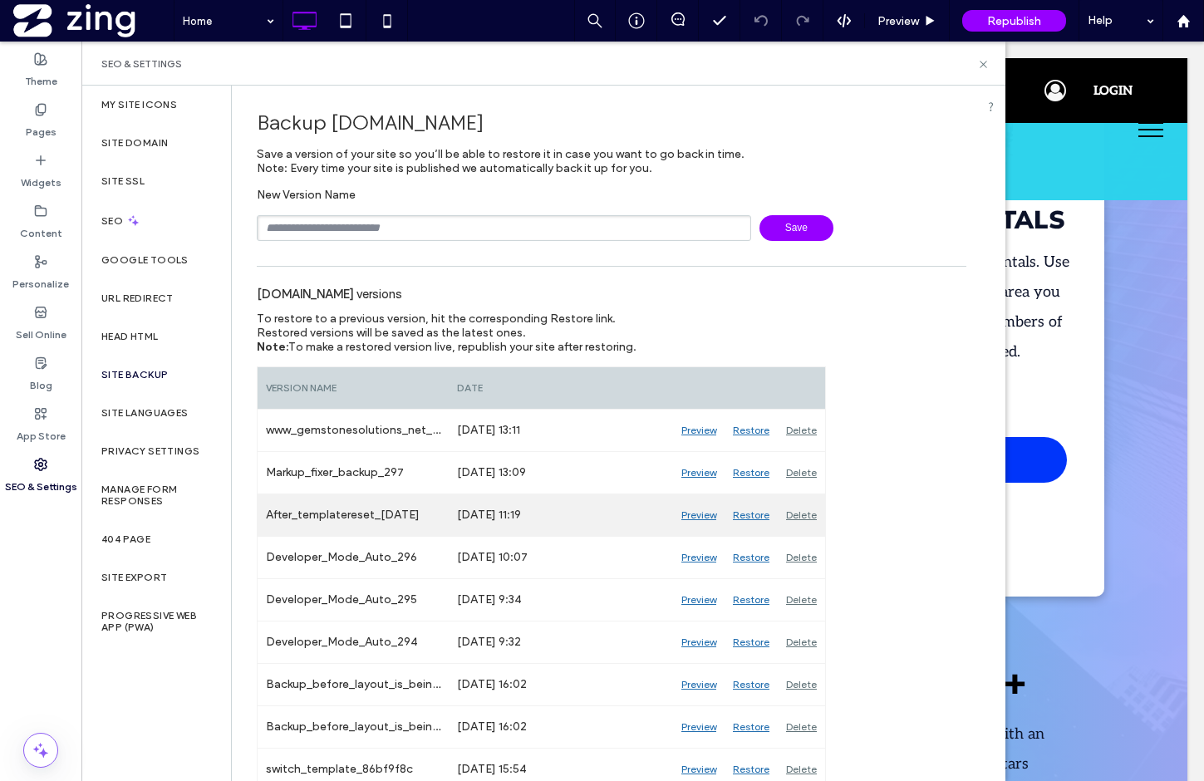
click at [700, 517] on div "Preview" at bounding box center [699, 515] width 52 height 42
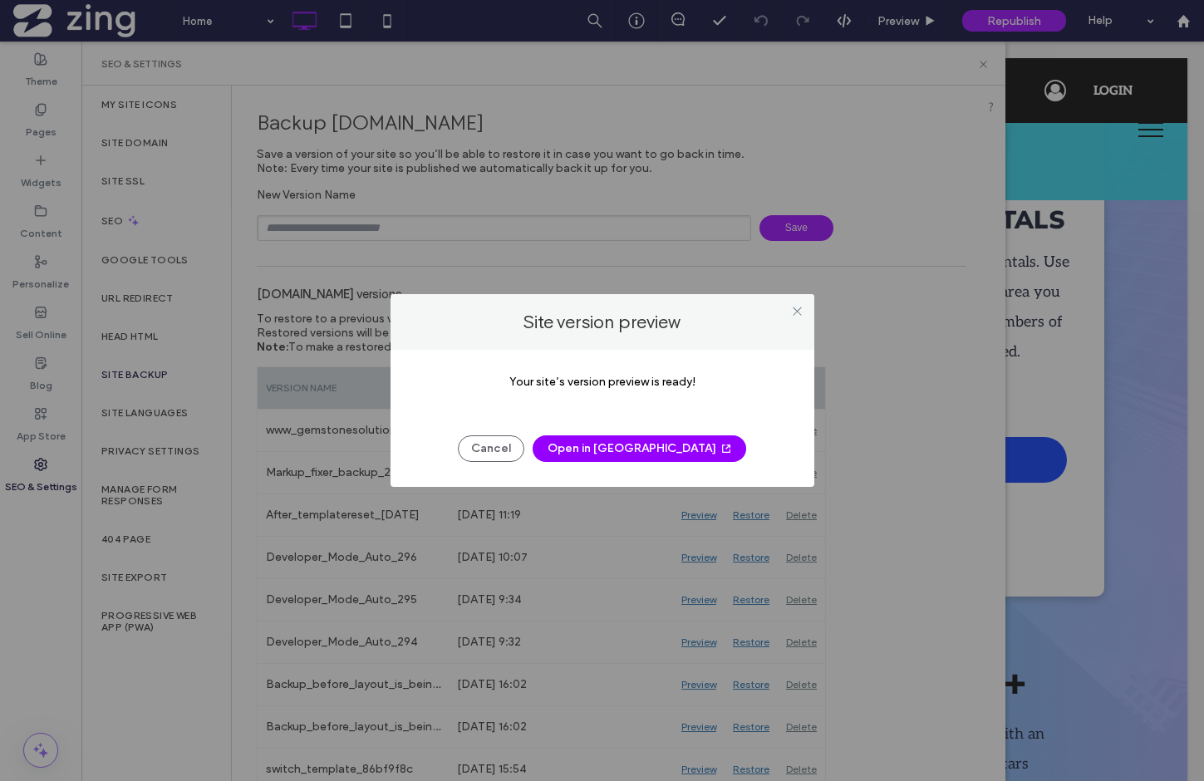
click at [642, 449] on button "Open in [GEOGRAPHIC_DATA]" at bounding box center [640, 448] width 214 height 27
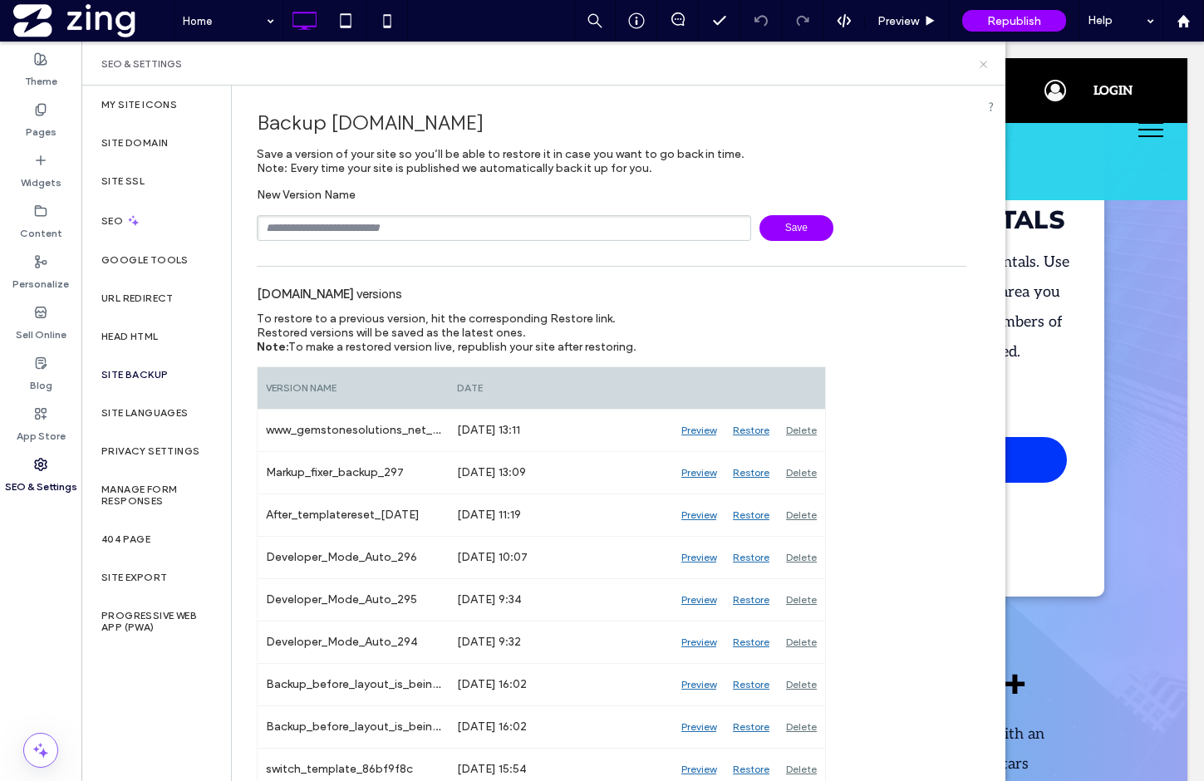
click at [980, 63] on icon at bounding box center [983, 64] width 12 height 12
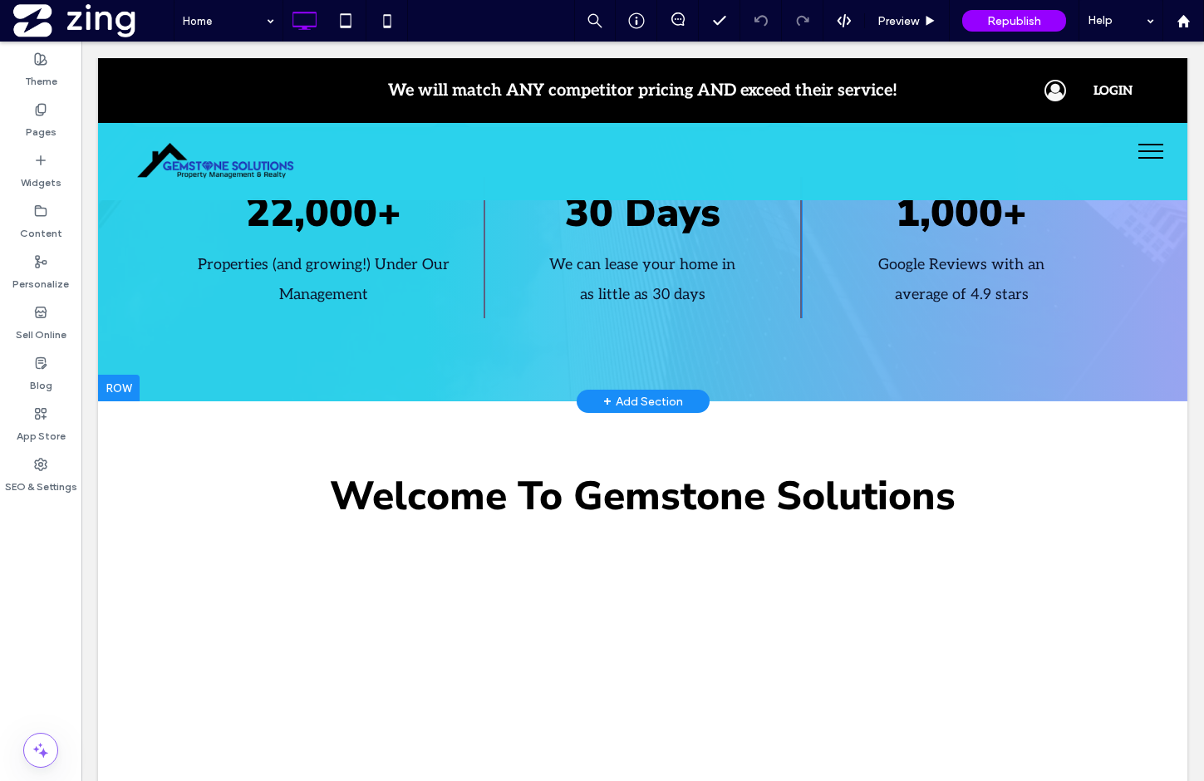
scroll to position [1029, 0]
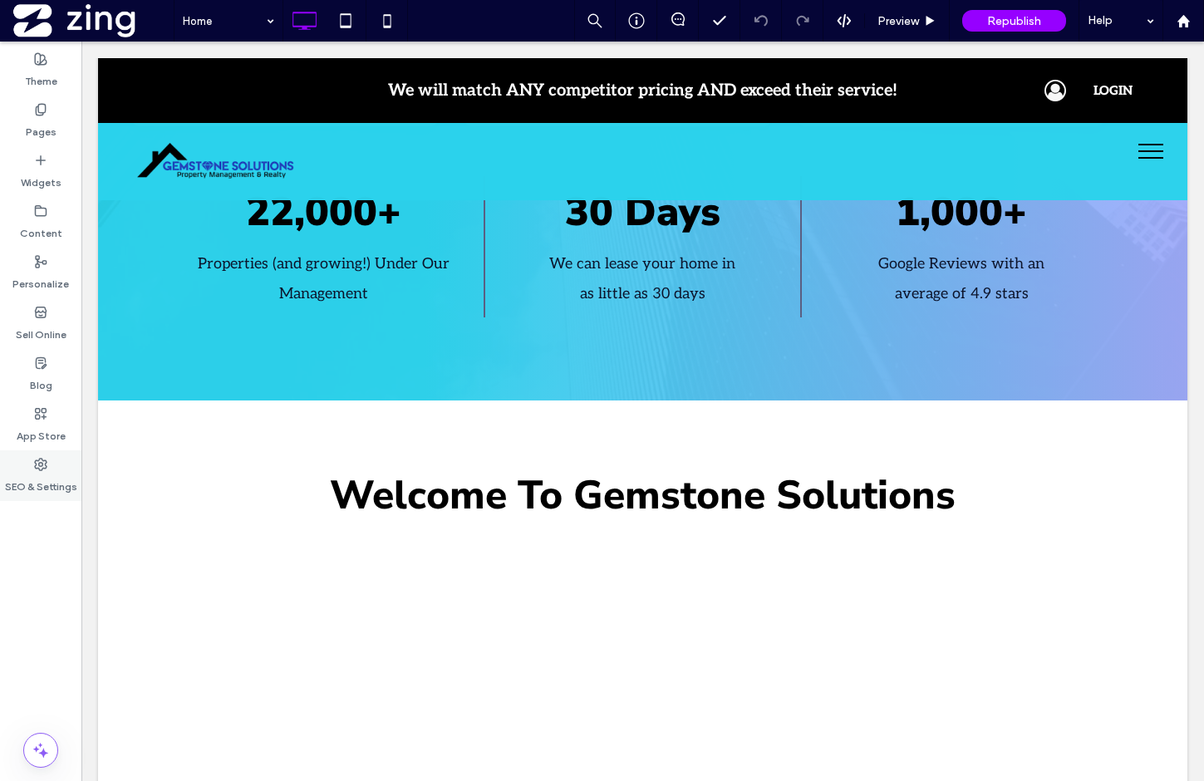
click at [46, 472] on label "SEO & Settings" at bounding box center [41, 482] width 72 height 23
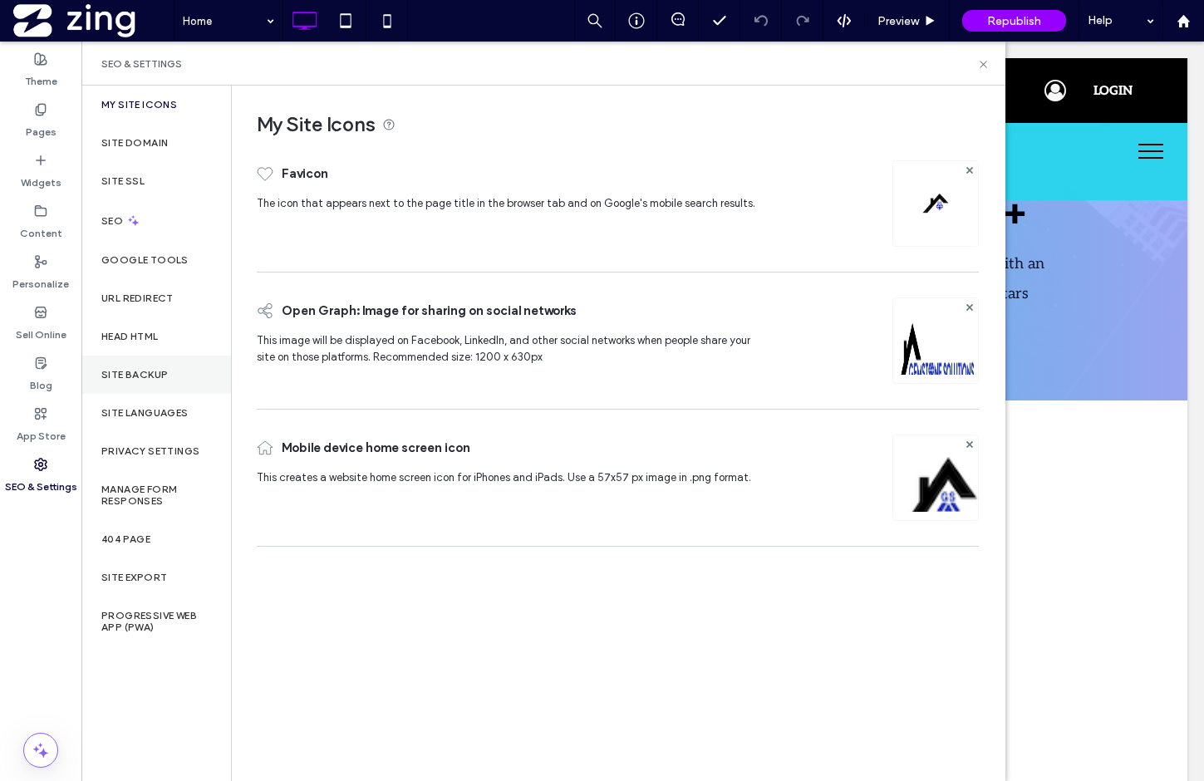
click at [164, 379] on label "Site Backup" at bounding box center [134, 375] width 66 height 12
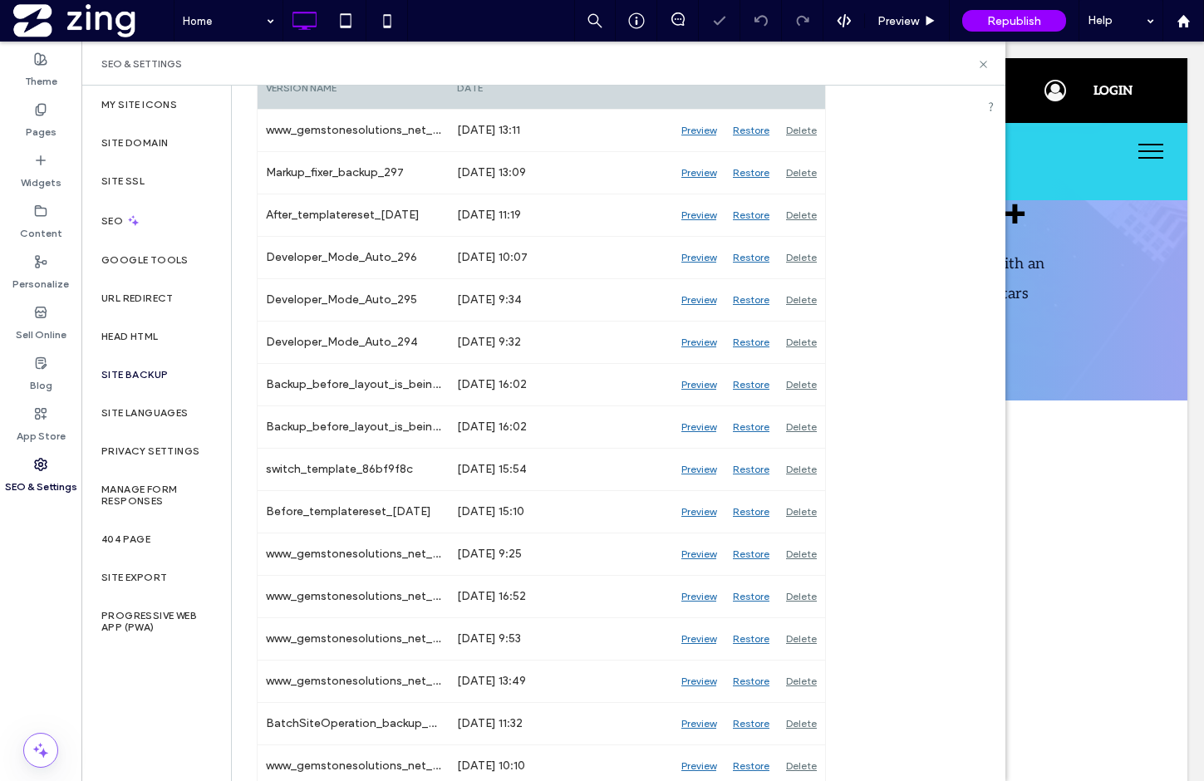
scroll to position [302, 0]
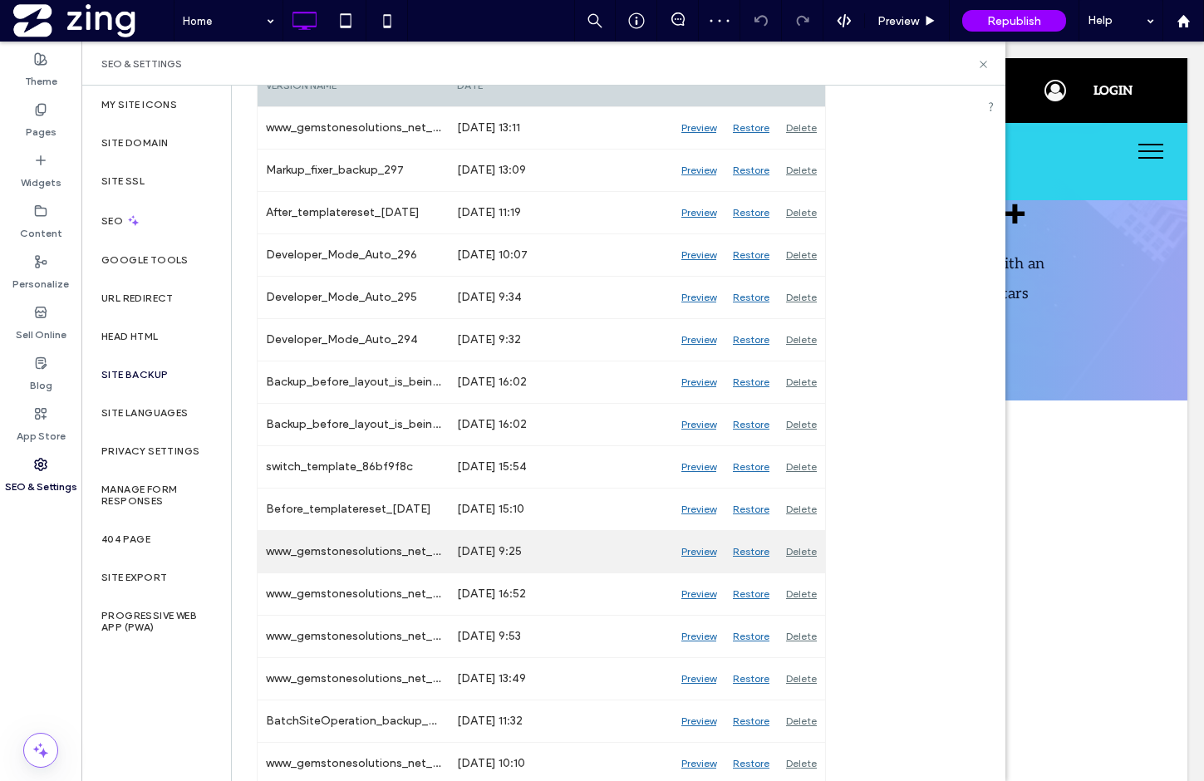
click at [705, 552] on div "Preview" at bounding box center [699, 552] width 52 height 42
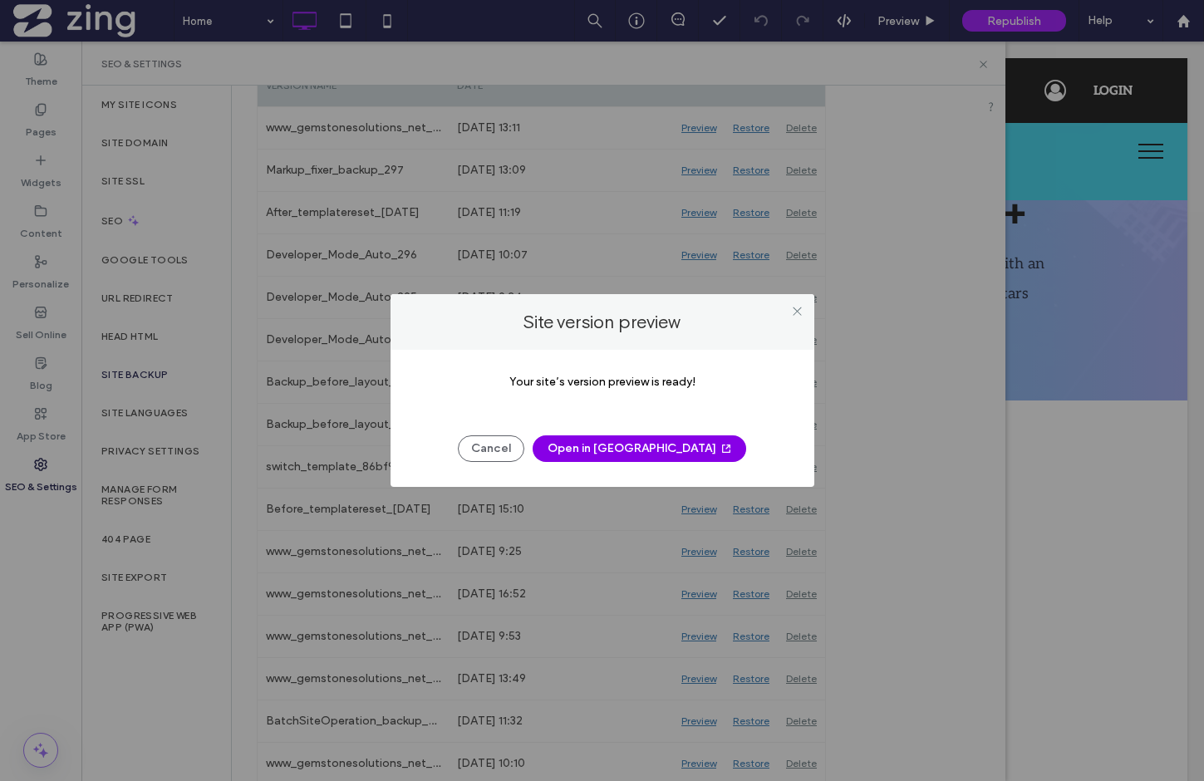
click at [624, 454] on button "Open in [GEOGRAPHIC_DATA]" at bounding box center [640, 448] width 214 height 27
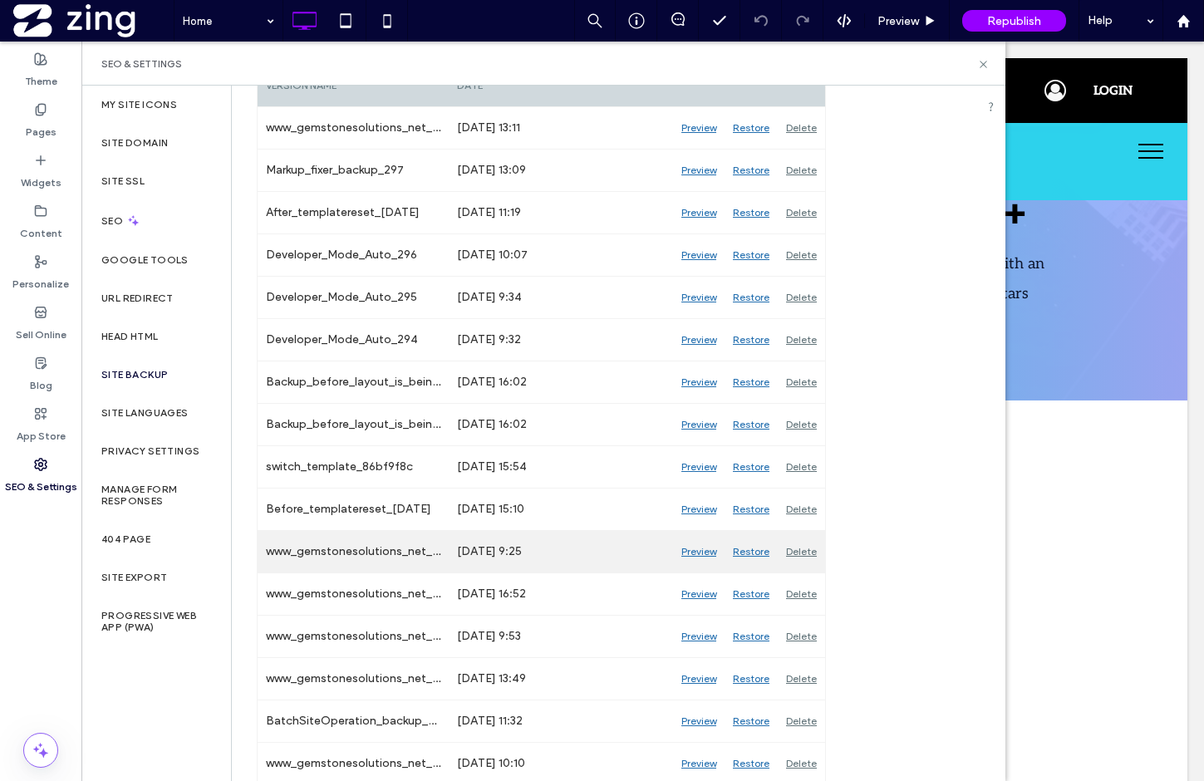
click at [761, 553] on div "Restore" at bounding box center [750, 552] width 53 height 42
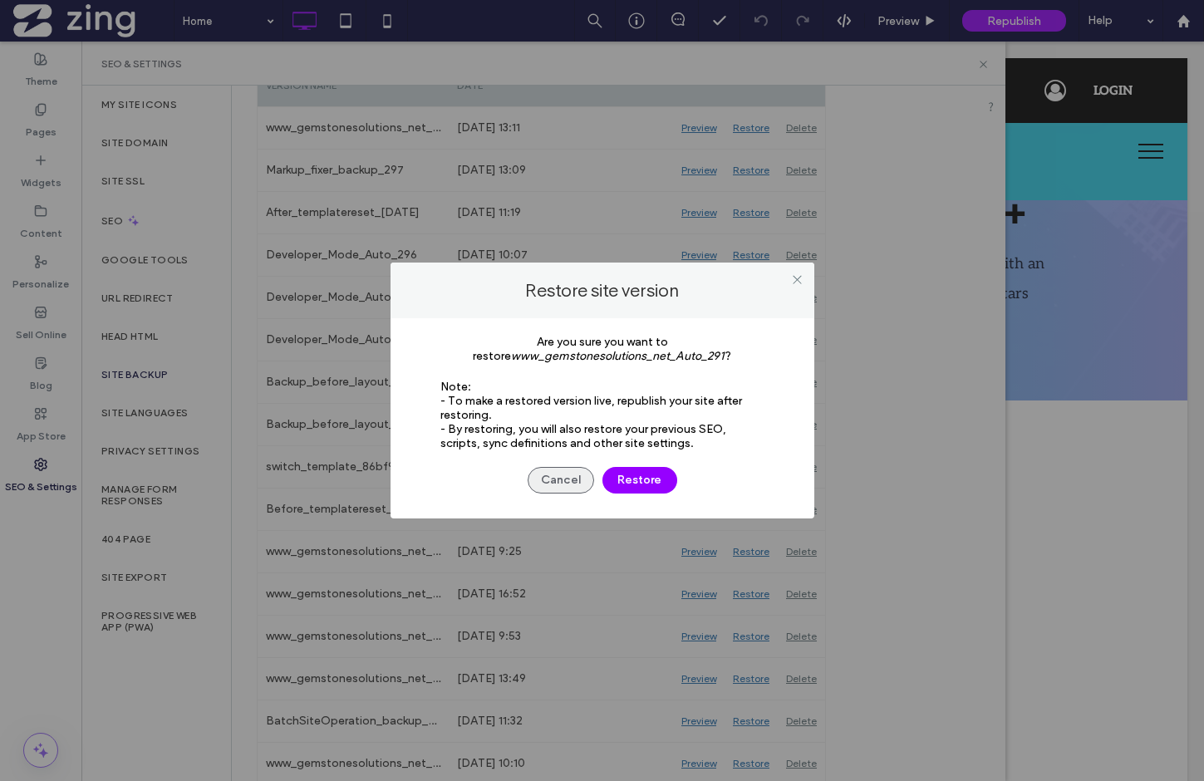
click at [564, 486] on button "Cancel" at bounding box center [561, 480] width 66 height 27
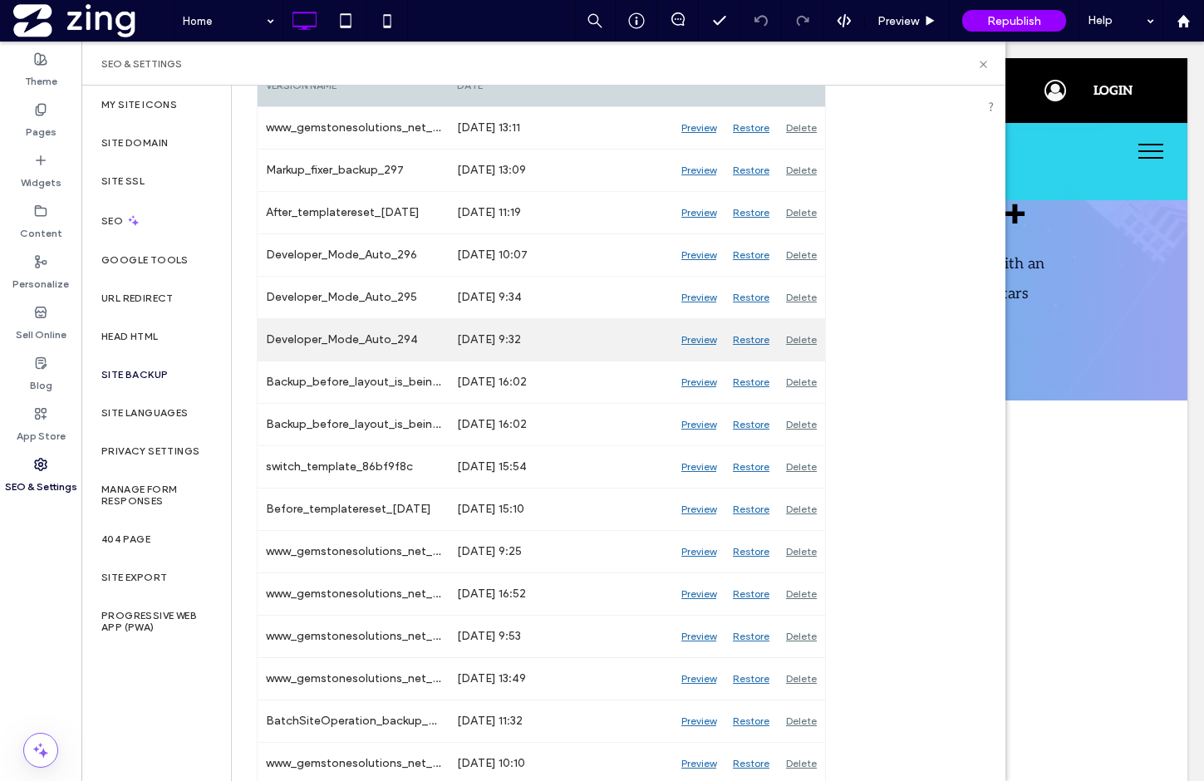
click at [695, 341] on div "Preview" at bounding box center [699, 340] width 52 height 42
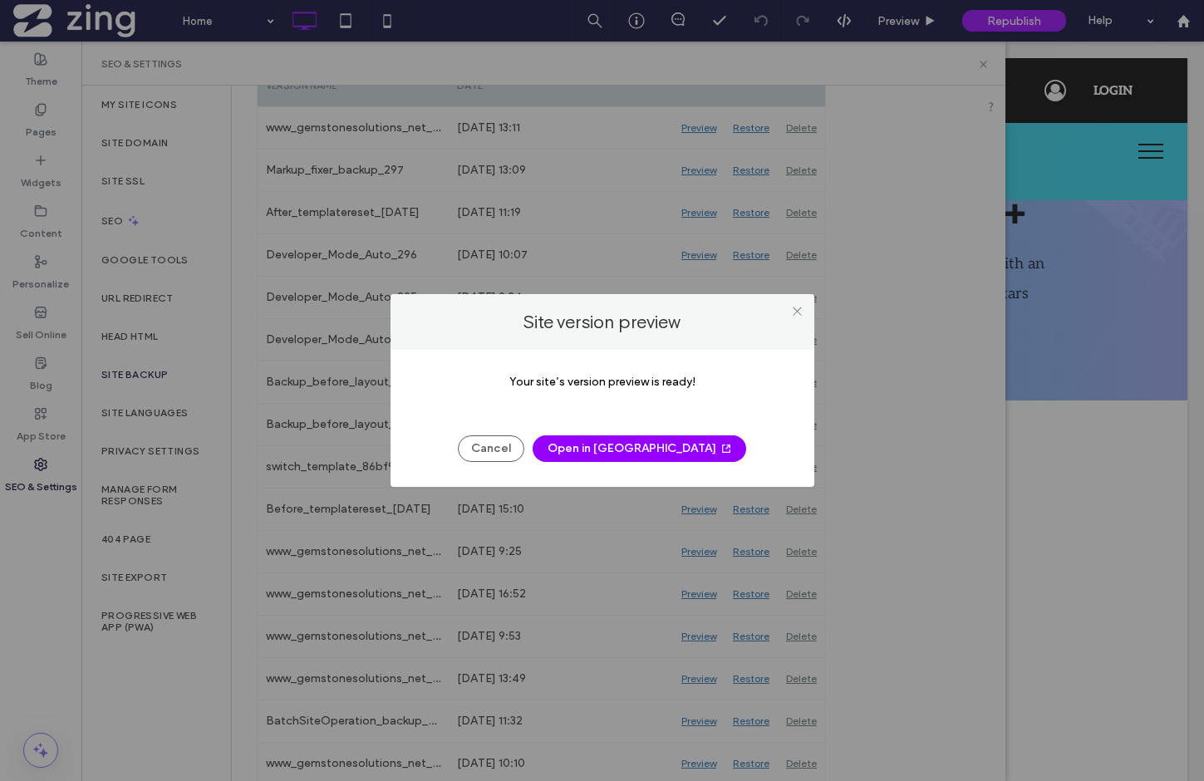
click at [637, 452] on button "Open in [GEOGRAPHIC_DATA]" at bounding box center [640, 448] width 214 height 27
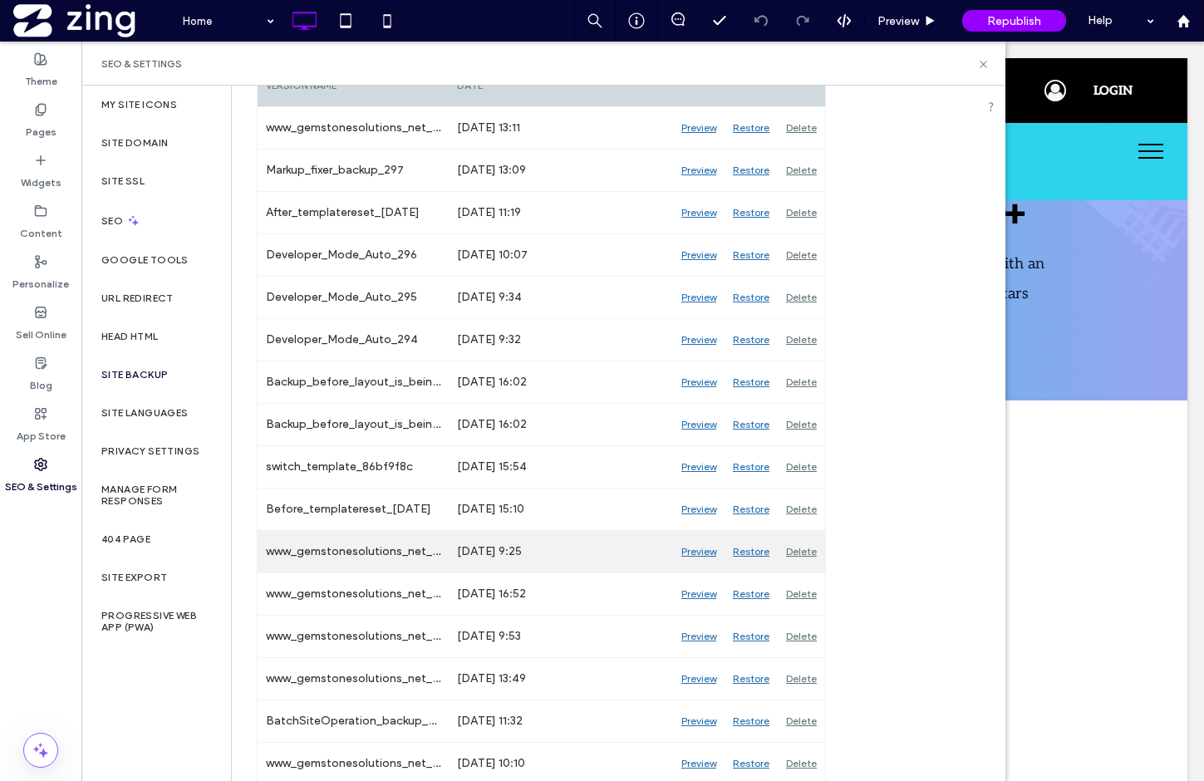
click at [704, 552] on div "Preview" at bounding box center [699, 552] width 52 height 42
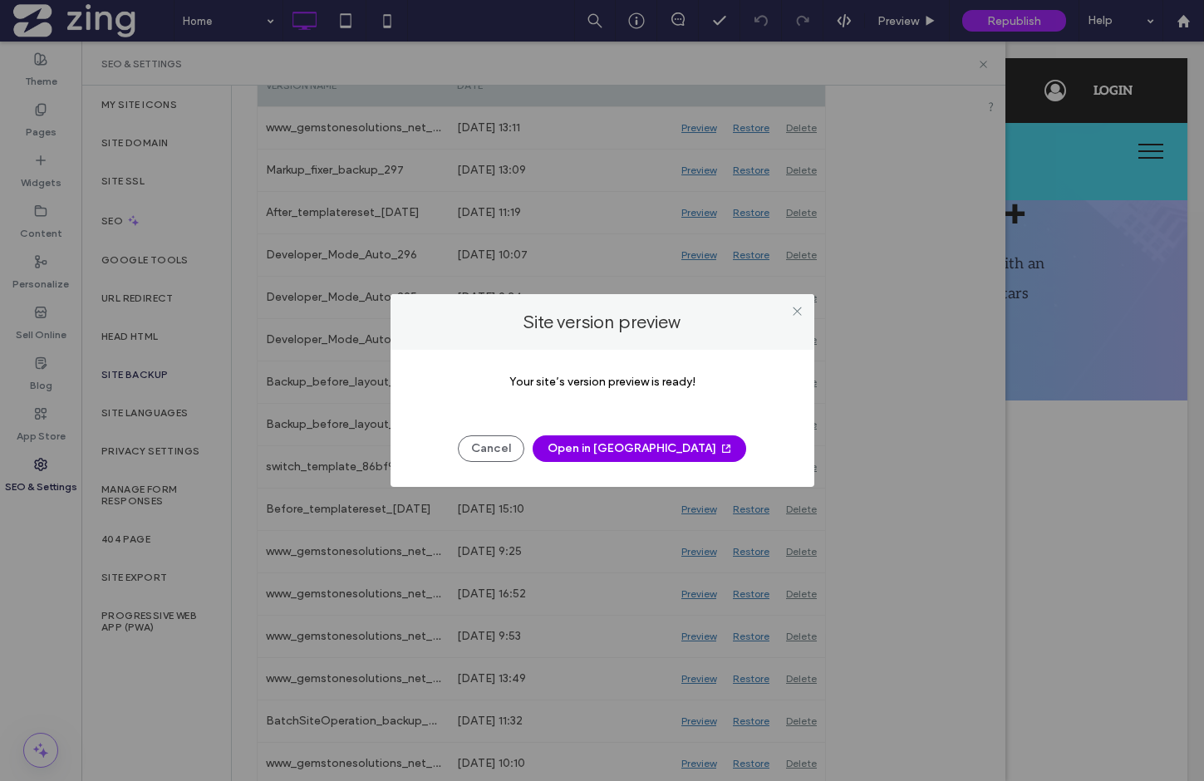
click at [632, 437] on button "Open in [GEOGRAPHIC_DATA]" at bounding box center [640, 448] width 214 height 27
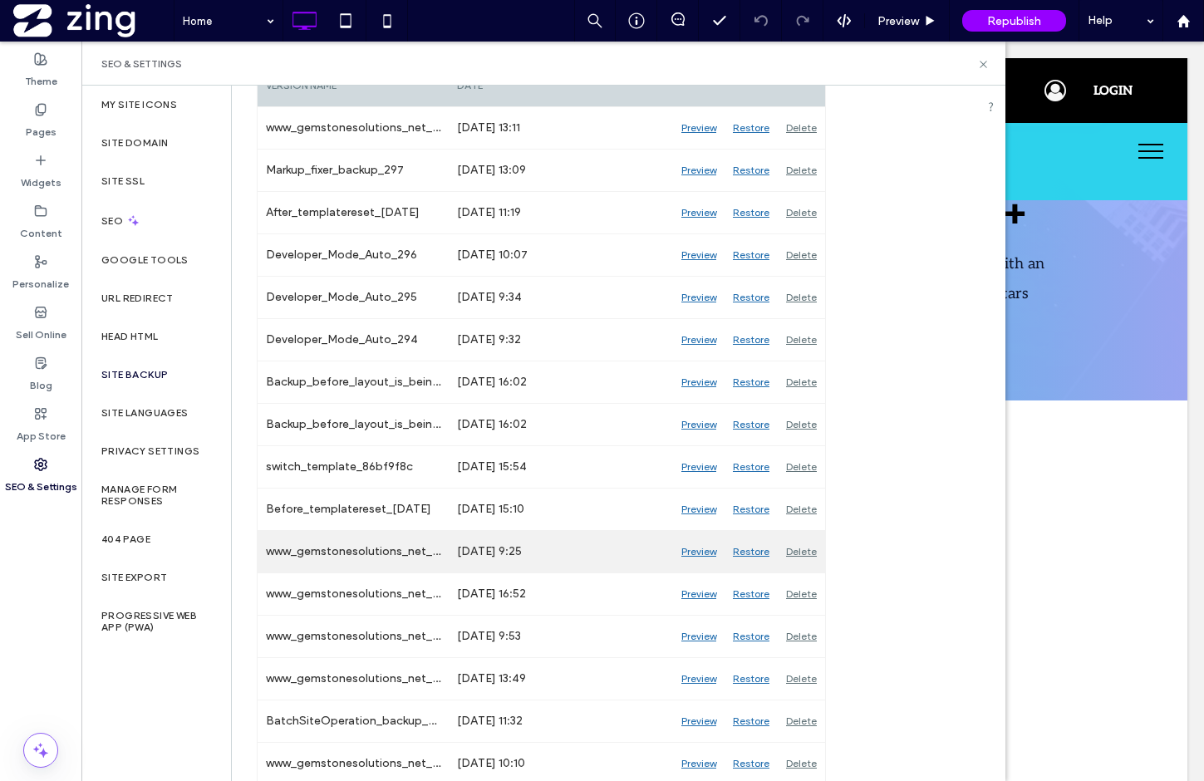
click at [754, 552] on div "Restore" at bounding box center [750, 552] width 53 height 42
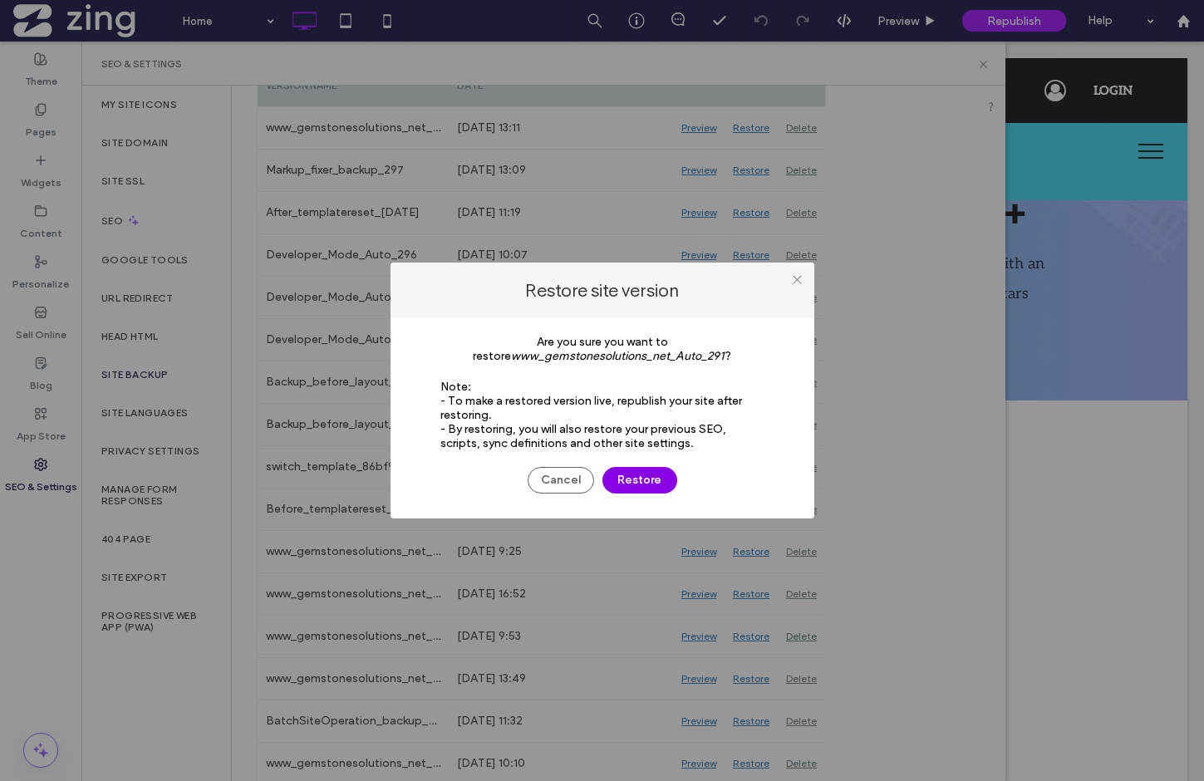
click at [648, 478] on button "Restore" at bounding box center [639, 480] width 75 height 27
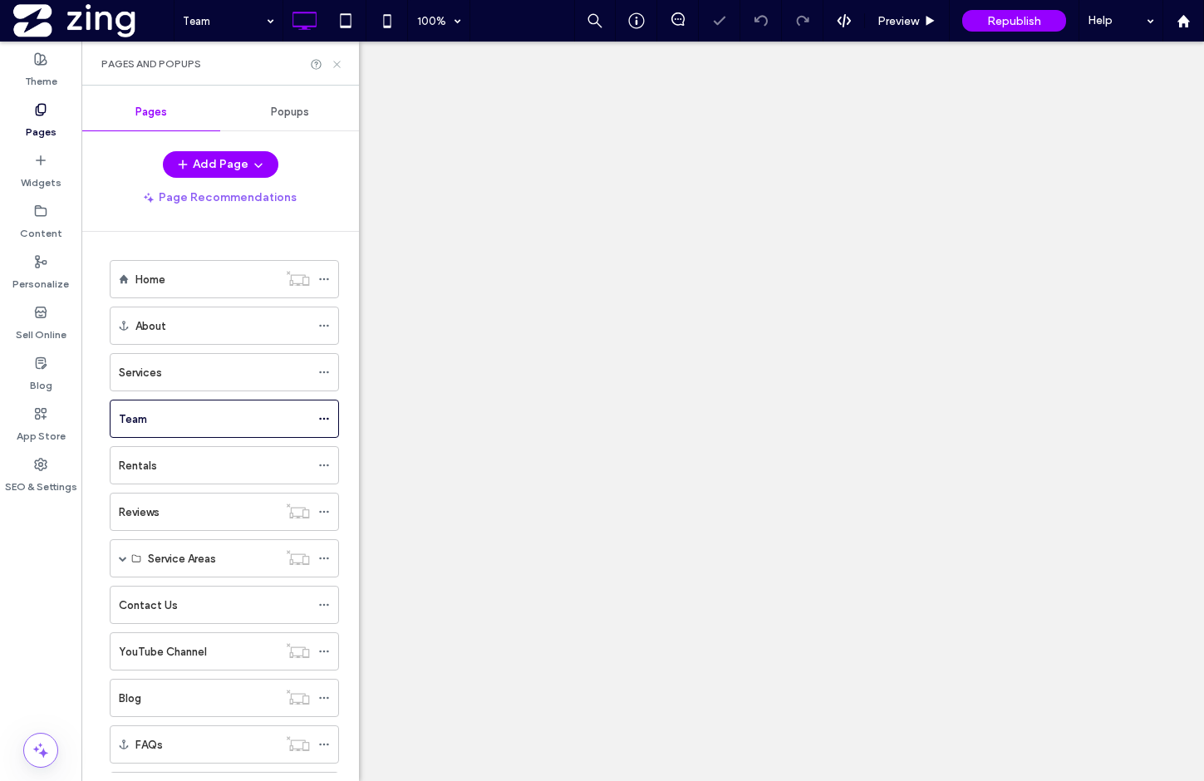
click at [339, 65] on icon at bounding box center [337, 64] width 12 height 12
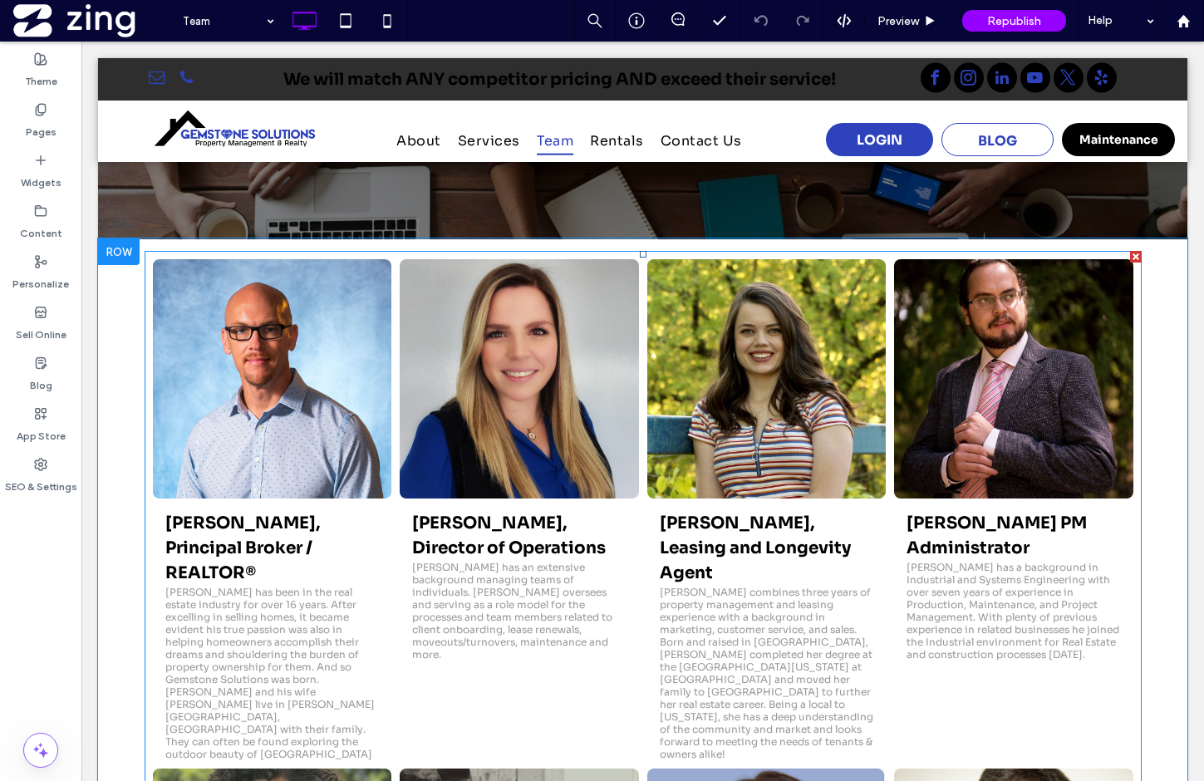
scroll to position [255, 0]
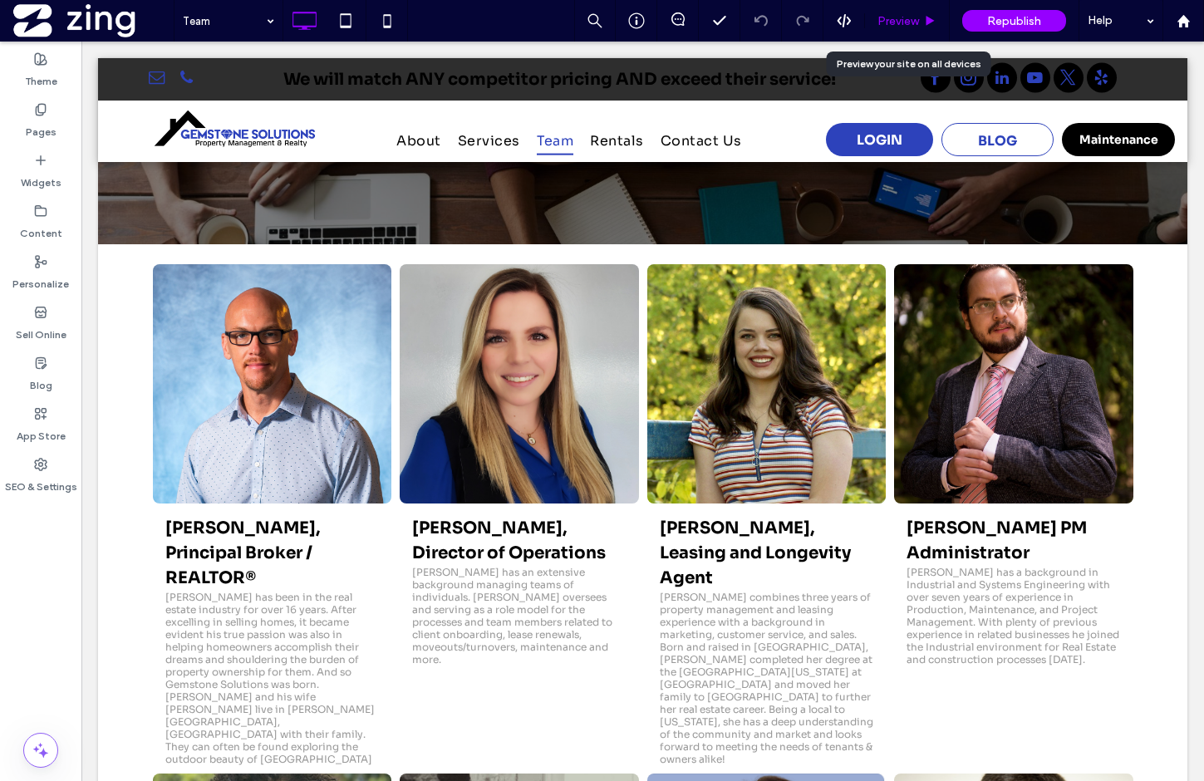
click at [905, 21] on span "Preview" at bounding box center [898, 21] width 42 height 14
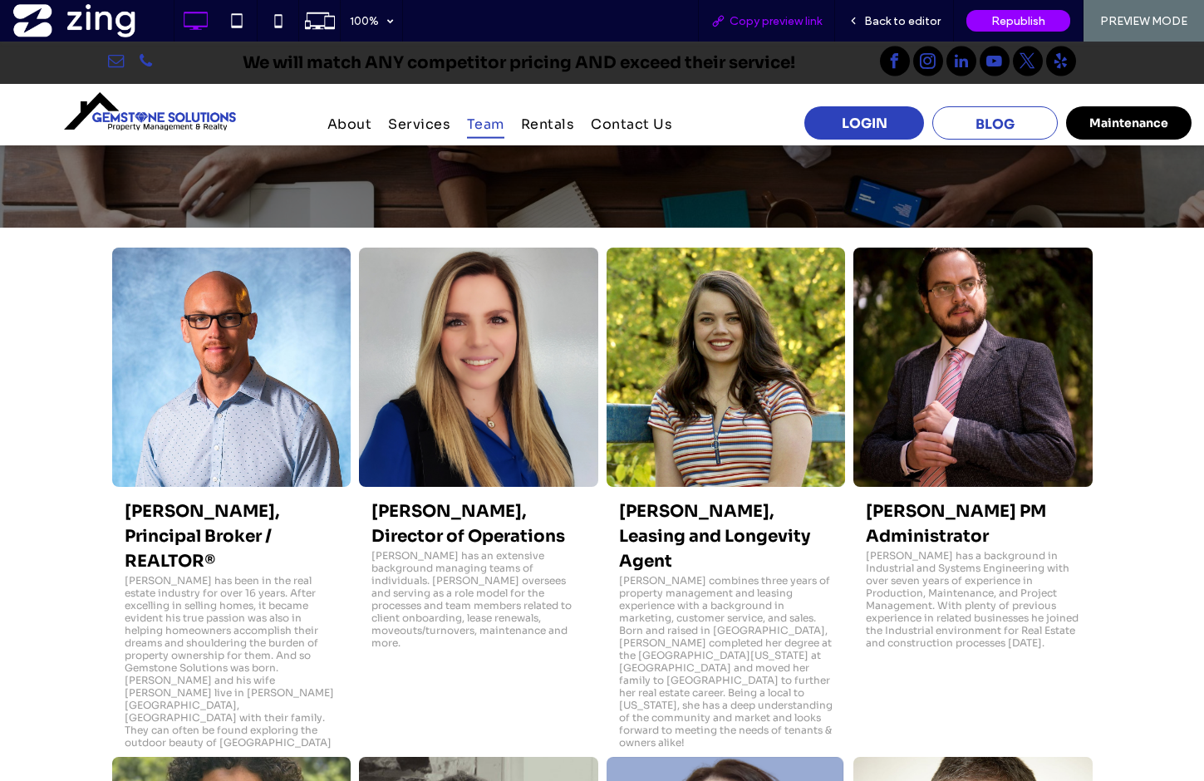
click at [795, 24] on span "Copy preview link" at bounding box center [775, 21] width 92 height 14
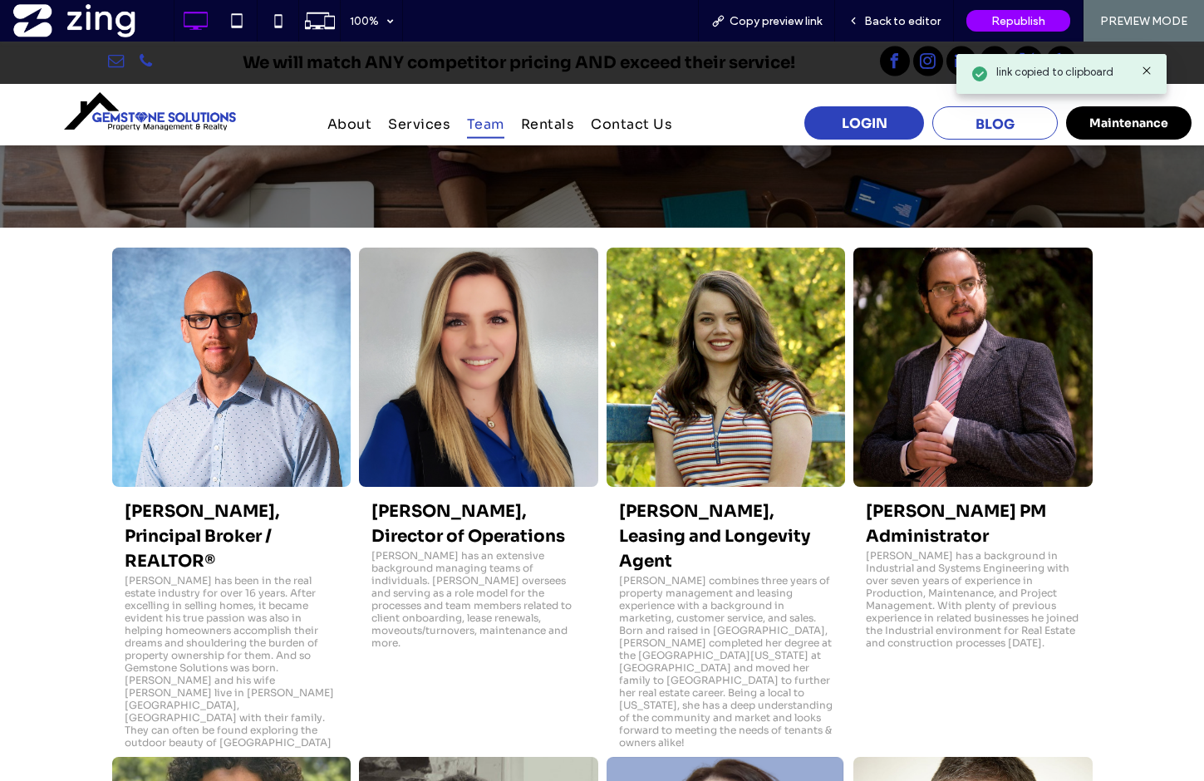
click at [1148, 70] on icon at bounding box center [1146, 70] width 13 height 13
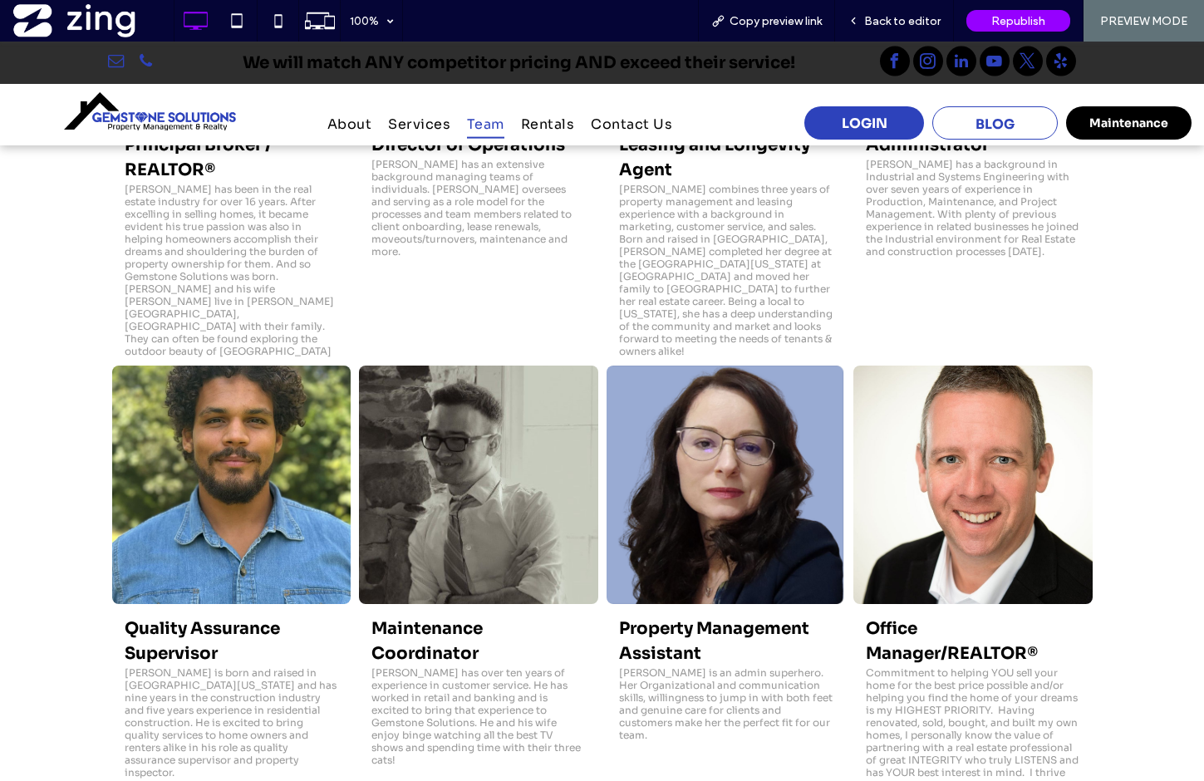
scroll to position [636, 0]
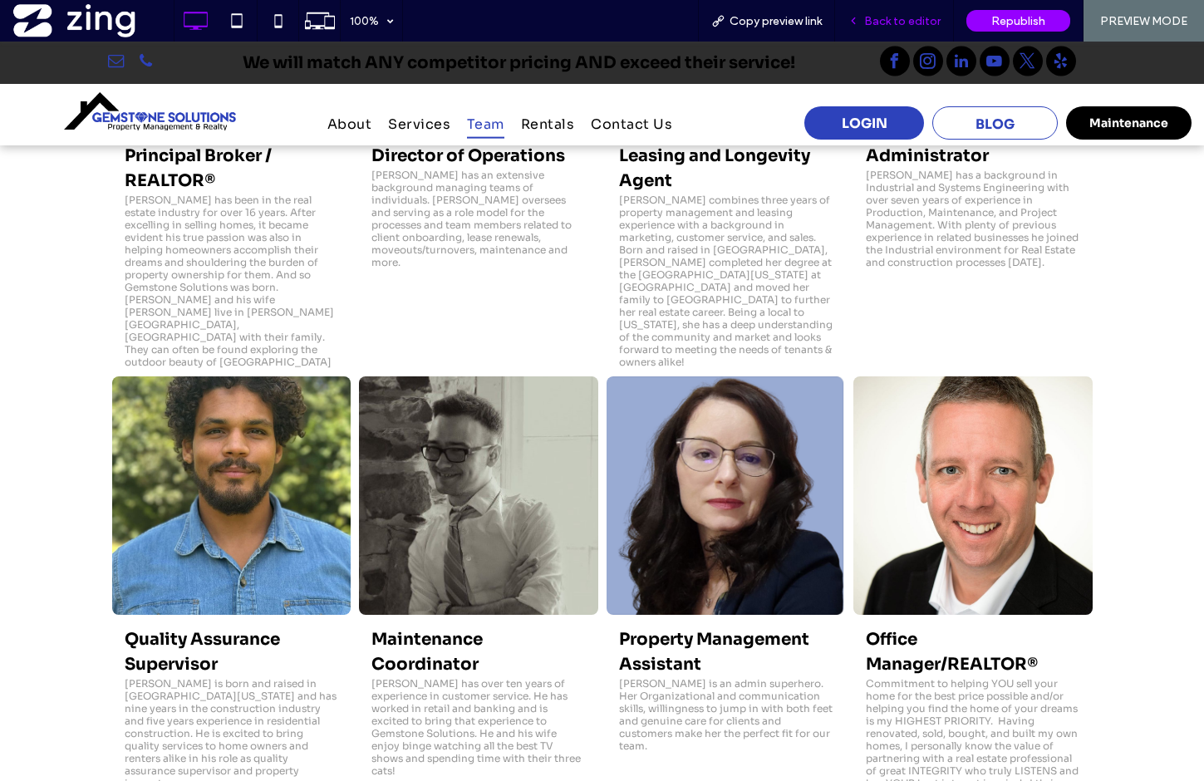
click at [896, 29] on div "Back to editor" at bounding box center [894, 21] width 119 height 42
click at [901, 22] on span "Back to editor" at bounding box center [902, 21] width 76 height 14
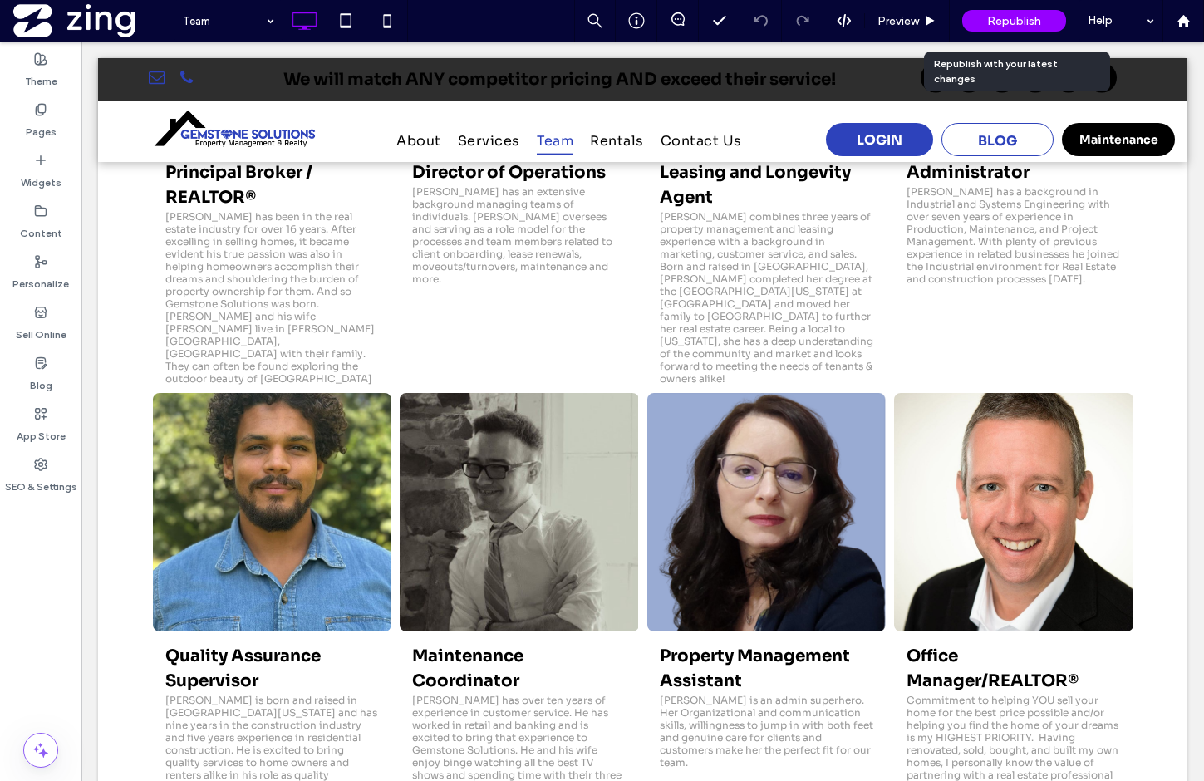
click at [1013, 22] on span "Republish" at bounding box center [1014, 21] width 54 height 14
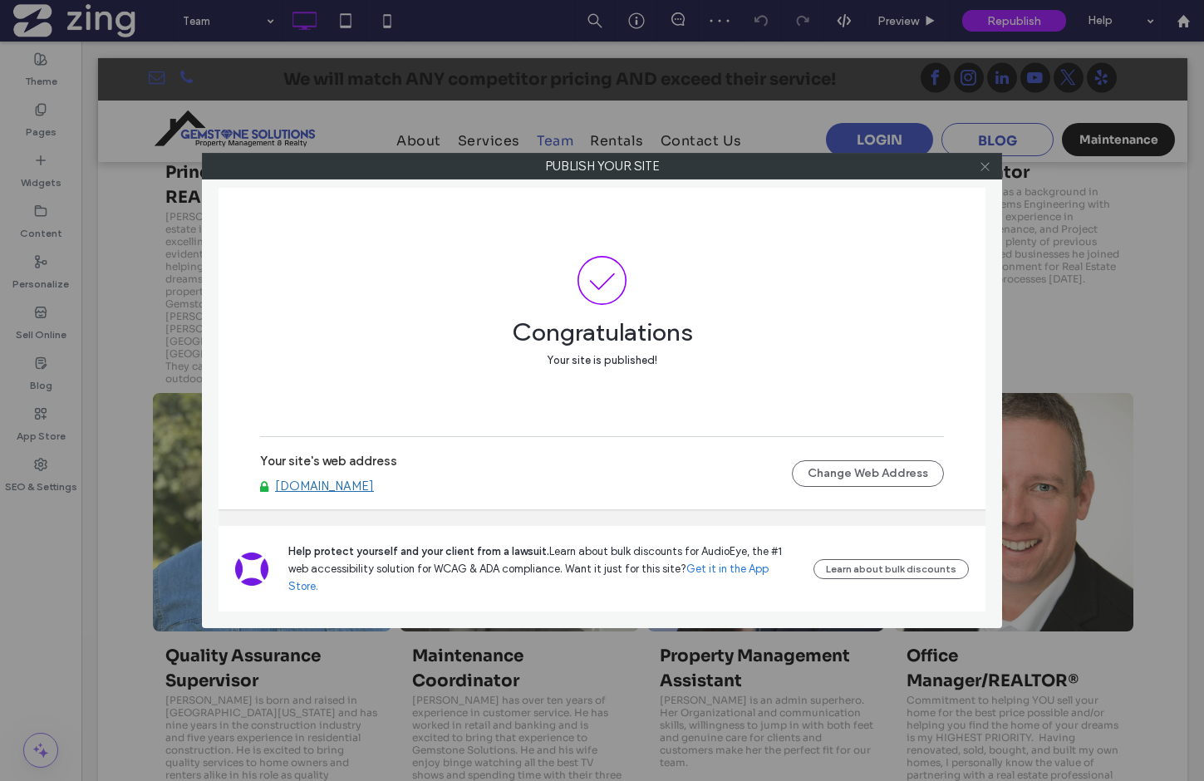
click at [984, 163] on icon at bounding box center [985, 166] width 12 height 12
